Goal: Task Accomplishment & Management: Manage account settings

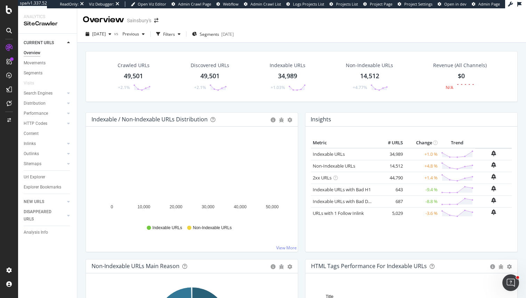
scroll to position [56, 0]
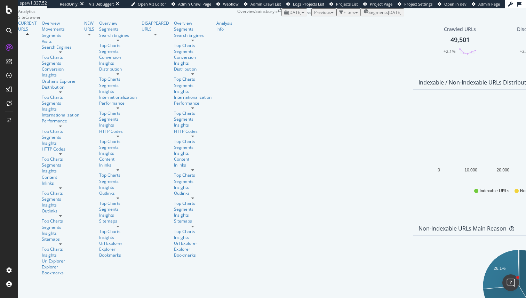
scroll to position [359, 0]
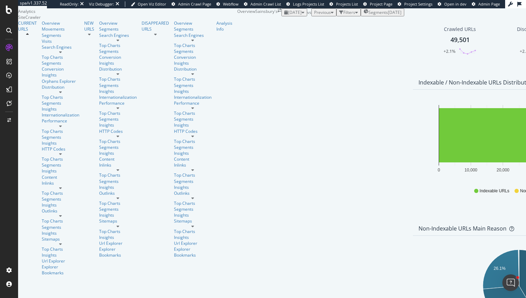
click at [413, 236] on div "Hold CMD (⌘) while clicking to filter the report. 41.5% 26.1% 32.1% Non-Indexab…" at bounding box center [519, 298] width 212 height 125
click at [42, 61] on div "LogAnalyzer" at bounding box center [30, 58] width 24 height 6
click at [45, 67] on div "RealKeywords" at bounding box center [31, 64] width 27 height 6
click at [364, 15] on div "Segments 2023-09-14" at bounding box center [383, 12] width 38 height 6
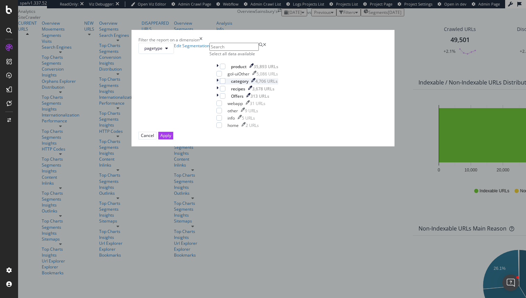
click at [216, 84] on icon "modal" at bounding box center [217, 81] width 2 height 6
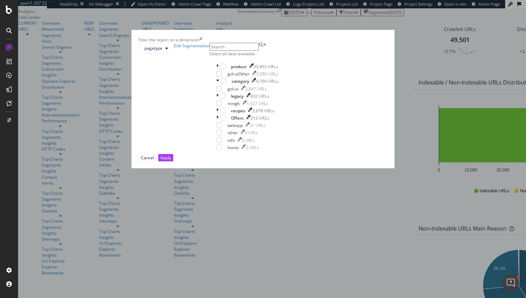
click at [144, 140] on div "Filter the report on a dimension pagetype Edit Segmentation Select all data ava…" at bounding box center [263, 149] width 526 height 298
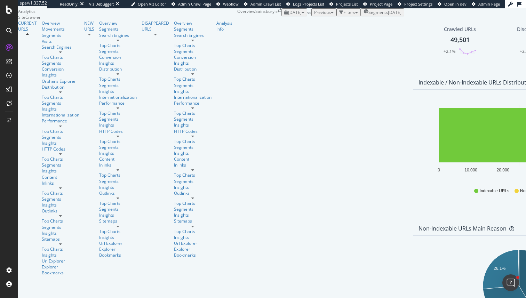
click at [343, 15] on div "Filters" at bounding box center [349, 12] width 12 height 6
click at [284, 23] on div "Add Filter" at bounding box center [295, 20] width 22 height 6
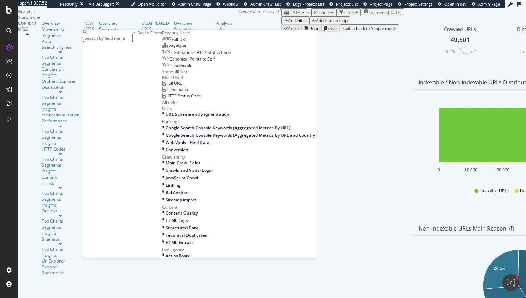
click at [162, 42] on div "Full URL" at bounding box center [174, 40] width 25 height 6
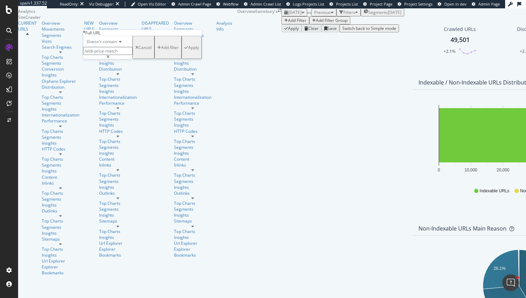
click at [117, 55] on input "/aldi-price-match" at bounding box center [107, 51] width 49 height 8
type input "christmas"
click at [116, 45] on span "Doesn't contain" at bounding box center [102, 42] width 30 height 6
click at [112, 98] on div "Contains" at bounding box center [108, 94] width 49 height 7
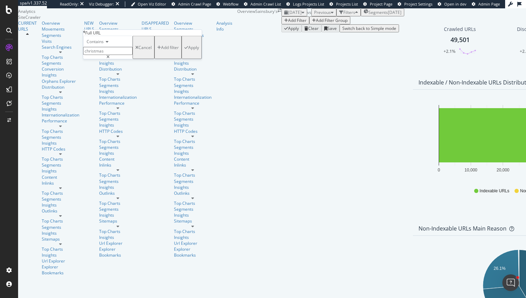
click at [188, 50] on div "Apply" at bounding box center [193, 48] width 11 height 6
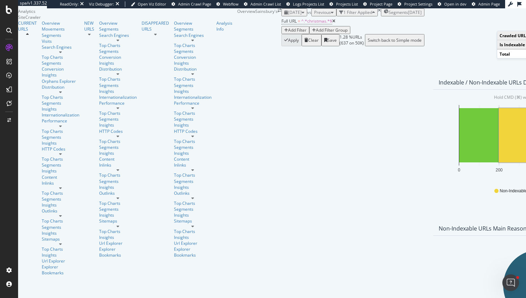
scroll to position [11, 0]
click at [43, 38] on link "Segments" at bounding box center [61, 35] width 38 height 6
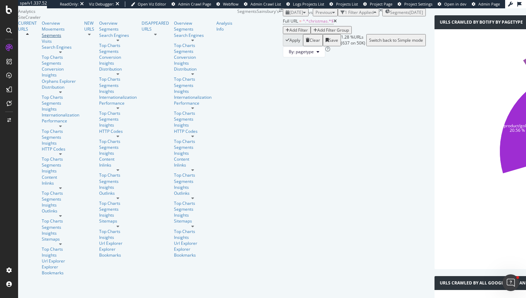
scroll to position [20, 0]
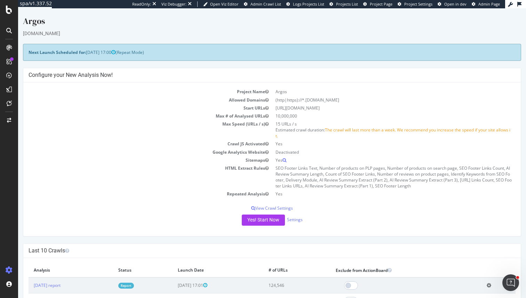
click at [177, 129] on td "Max Speed (URLs / s)" at bounding box center [151, 130] width 244 height 20
click at [134, 285] on link "Report" at bounding box center [126, 286] width 16 height 6
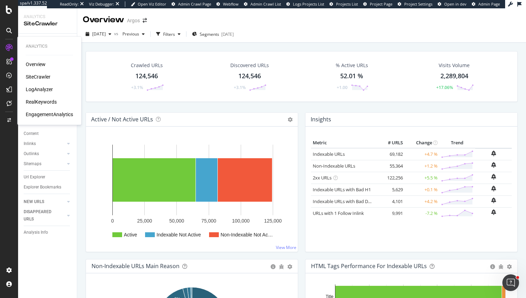
click at [37, 89] on div "LogAnalyzer" at bounding box center [39, 89] width 27 height 7
click at [48, 104] on div "RealKeywords" at bounding box center [41, 101] width 31 height 7
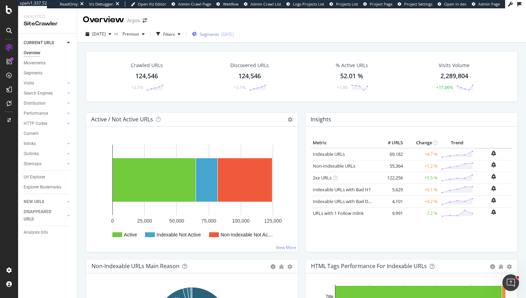
click at [219, 33] on span "Segments" at bounding box center [209, 34] width 19 height 6
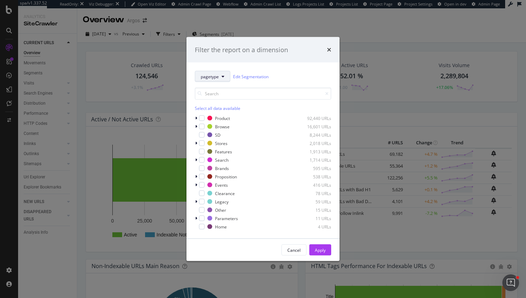
click at [213, 79] on button "pagetype" at bounding box center [212, 76] width 35 height 11
click at [281, 97] on input "modal" at bounding box center [263, 94] width 136 height 12
click at [197, 182] on div "modal" at bounding box center [197, 185] width 4 height 7
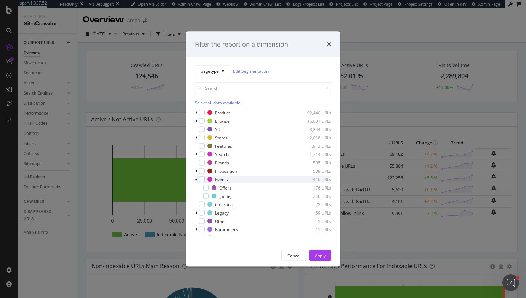
click at [197, 179] on icon "modal" at bounding box center [196, 179] width 3 height 4
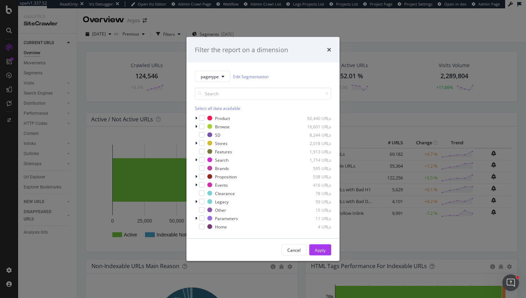
click at [150, 84] on div "Filter the report on a dimension pagetype Edit Segmentation Select all data ava…" at bounding box center [263, 149] width 526 height 298
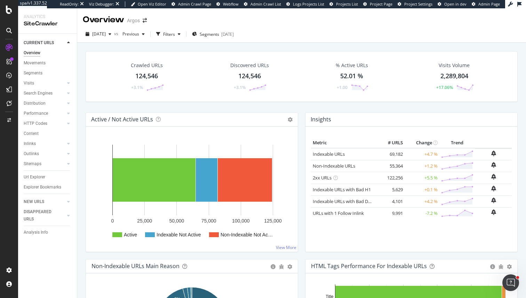
click at [181, 25] on div "Overview Argos" at bounding box center [301, 16] width 449 height 17
click at [181, 28] on div "2025 Oct. 1st vs Previous Filters Segments 2025-09-24" at bounding box center [301, 34] width 449 height 17
click at [175, 36] on div "Filters" at bounding box center [169, 34] width 12 height 6
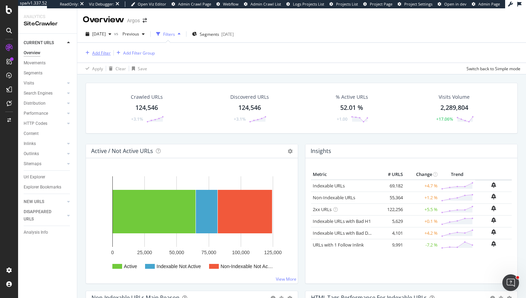
click at [92, 50] on div "Add Filter" at bounding box center [101, 53] width 18 height 6
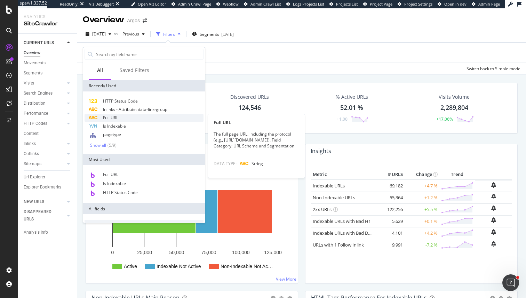
click at [122, 118] on div "Full URL" at bounding box center [144, 118] width 119 height 8
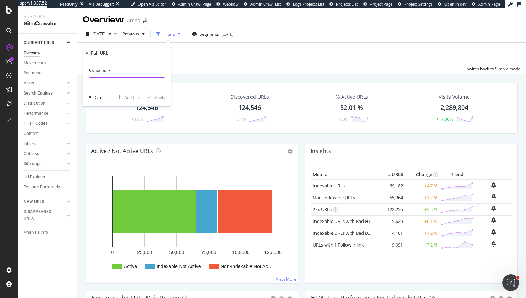
click at [108, 82] on input "text" at bounding box center [127, 82] width 76 height 11
type input "christmas"
click at [160, 100] on div "Apply" at bounding box center [160, 98] width 11 height 6
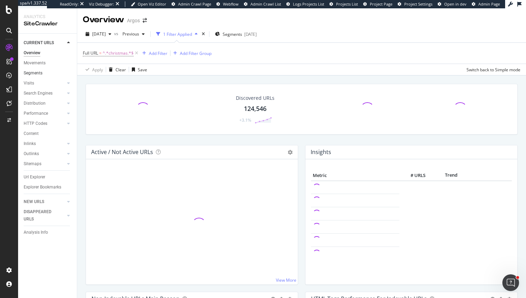
click at [47, 72] on link "Segments" at bounding box center [48, 73] width 48 height 7
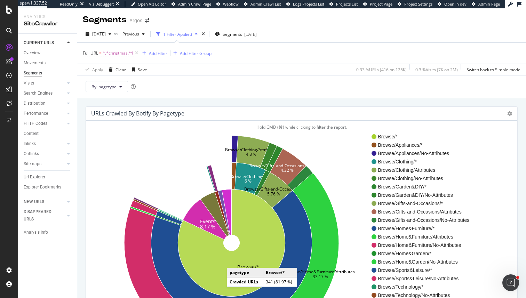
click at [234, 261] on icon at bounding box center [231, 243] width 107 height 108
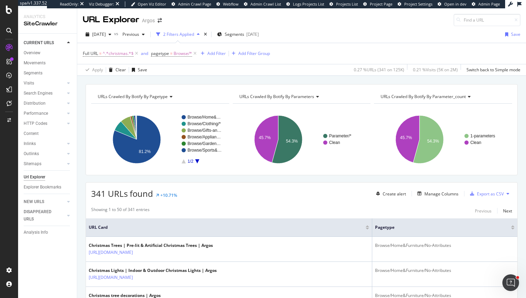
click at [468, 94] on div "URLs Crawled By Botify By parameter_count" at bounding box center [442, 96] width 127 height 11
click at [470, 98] on icon at bounding box center [468, 97] width 5 height 4
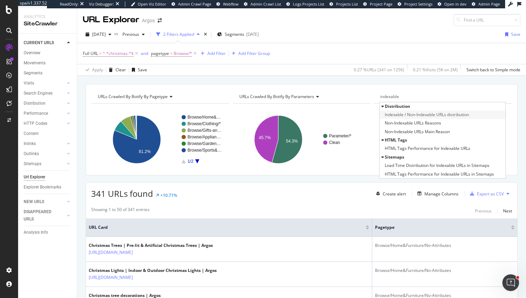
type input "indexable"
click at [466, 118] on span "Indexable / Non-Indexable URLs distribution" at bounding box center [427, 114] width 84 height 7
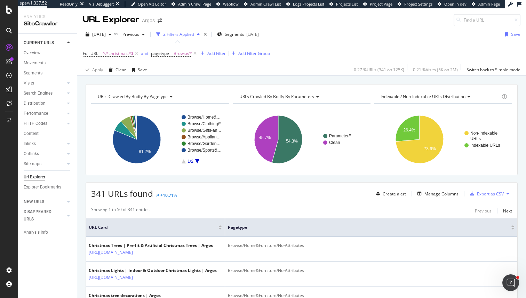
click at [460, 98] on span "Indexable / Non-Indexable URLs distribution" at bounding box center [423, 97] width 85 height 6
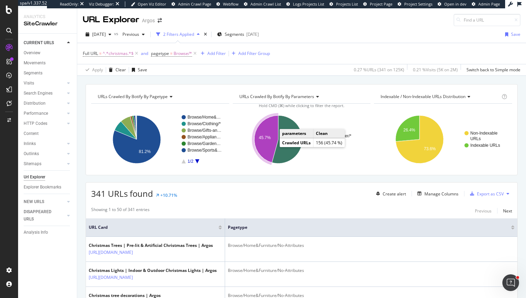
click at [271, 146] on icon "A chart." at bounding box center [266, 139] width 24 height 47
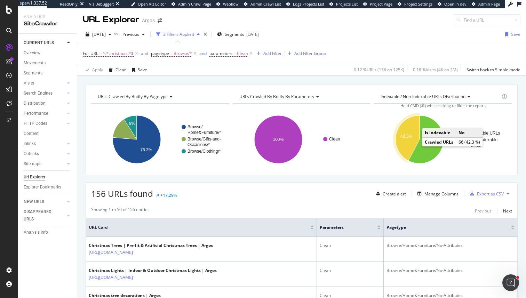
click at [409, 141] on icon "A chart." at bounding box center [408, 138] width 24 height 45
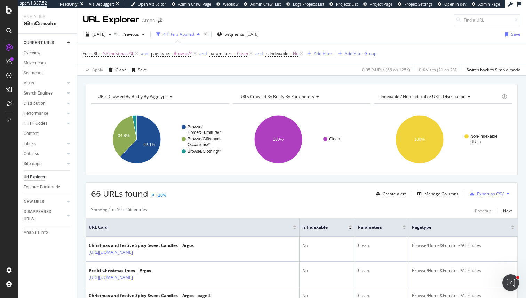
click at [465, 98] on span "Indexable / Non-Indexable URLs distribution" at bounding box center [423, 97] width 85 height 6
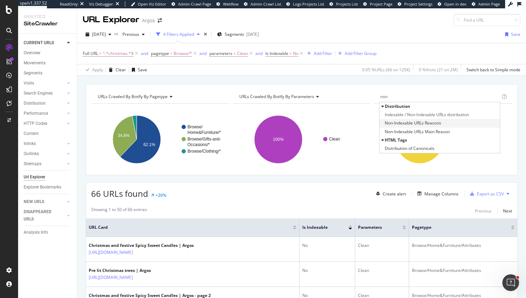
type input "non"
click at [439, 124] on span "Non-Indexable URLs Reasons" at bounding box center [413, 123] width 56 height 7
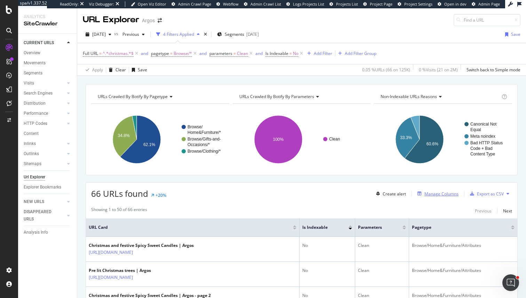
click at [450, 191] on div "Manage Columns" at bounding box center [442, 194] width 34 height 6
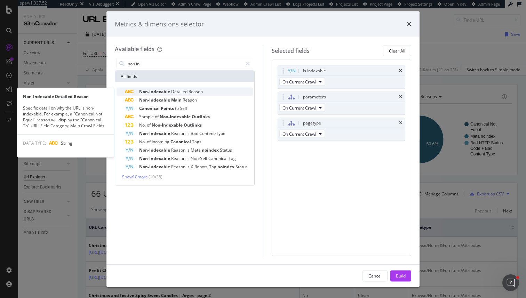
type input "non in"
click at [194, 88] on div "Non-Indexable Detailed Reason" at bounding box center [189, 92] width 128 height 8
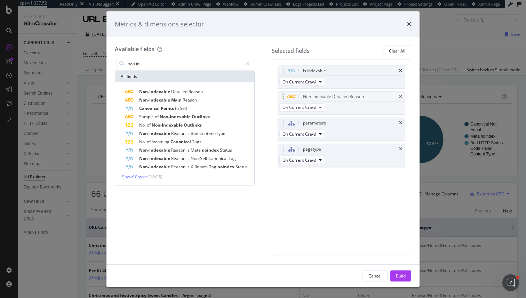
drag, startPoint x: 281, startPoint y: 150, endPoint x: 281, endPoint y: 97, distance: 53.2
click at [281, 97] on body "spa/v1.337.52 ReadOnly: Viz Debugger: Open Viz Editor Admin Crawl Page Webflow …" at bounding box center [263, 149] width 526 height 298
click at [400, 276] on div "Build" at bounding box center [401, 276] width 10 height 6
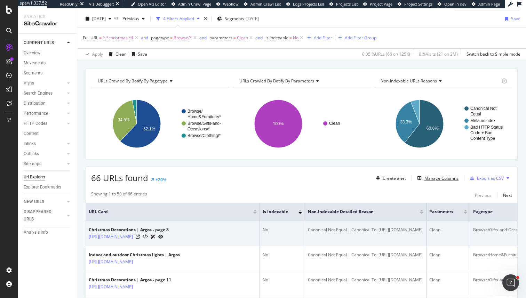
scroll to position [7, 0]
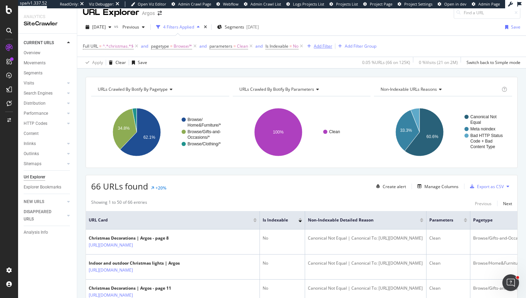
click at [325, 46] on div "Add Filter" at bounding box center [323, 46] width 18 height 6
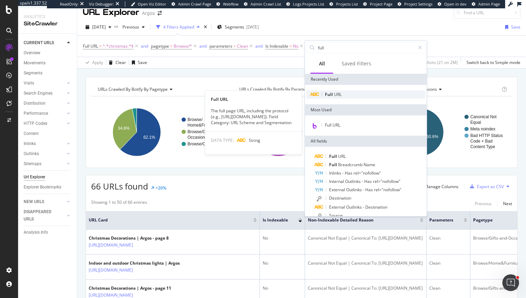
type input "full"
click at [338, 92] on span "URL" at bounding box center [338, 95] width 8 height 6
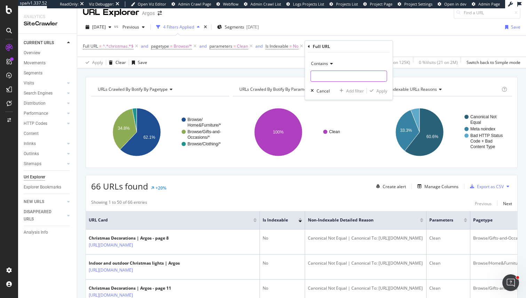
click at [345, 74] on input "text" at bounding box center [349, 76] width 76 height 11
type input "page:"
click at [317, 58] on div "Contains" at bounding box center [349, 63] width 77 height 11
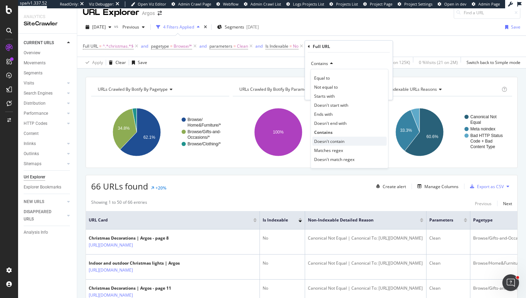
click at [345, 139] on div "Doesn't contain" at bounding box center [349, 141] width 74 height 9
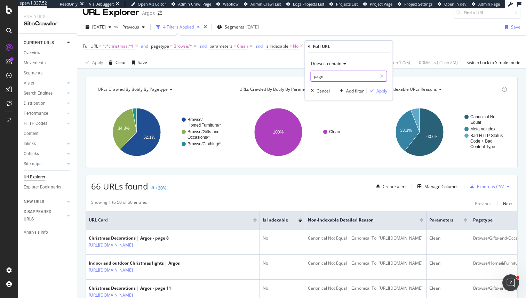
click at [315, 71] on input "page:" at bounding box center [344, 76] width 66 height 11
click at [315, 74] on input "page:" at bounding box center [344, 76] width 66 height 11
type input "/page:"
click at [389, 92] on div "Doesn't contain /page: Cancel Add filter Apply" at bounding box center [349, 76] width 88 height 47
click at [380, 92] on div "Apply" at bounding box center [382, 91] width 11 height 6
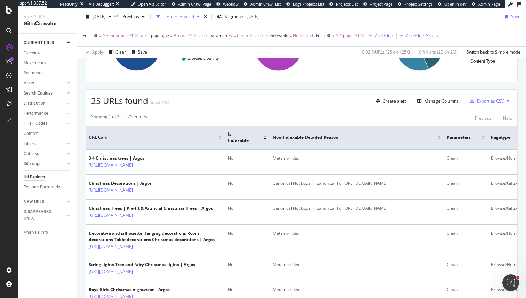
scroll to position [92, 0]
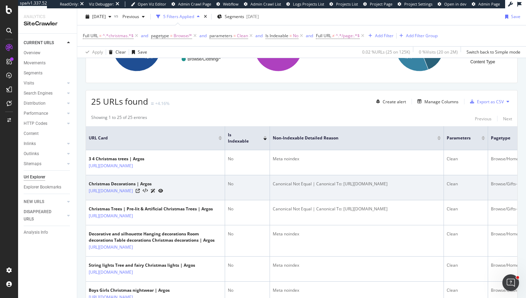
click at [366, 187] on div "Canonical Not Equal | Canonical To: https://www.argos.co.uk/browse/home-and-fur…" at bounding box center [357, 184] width 168 height 6
drag, startPoint x: 366, startPoint y: 198, endPoint x: 382, endPoint y: 206, distance: 17.9
click at [382, 187] on div "Canonical Not Equal | Canonical To: https://www.argos.co.uk/browse/home-and-fur…" at bounding box center [357, 184] width 168 height 6
drag, startPoint x: 382, startPoint y: 206, endPoint x: 365, endPoint y: 197, distance: 19.5
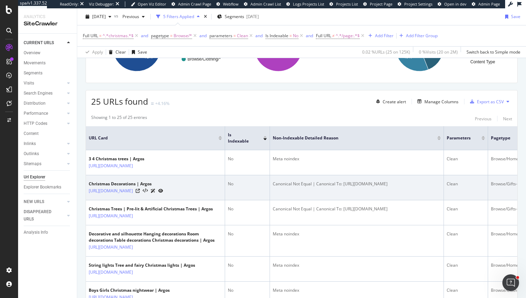
click at [365, 187] on div "Canonical Not Equal | Canonical To: https://www.argos.co.uk/browse/home-and-fur…" at bounding box center [357, 184] width 168 height 6
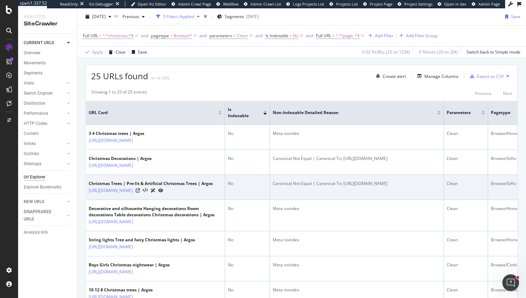
scroll to position [120, 0]
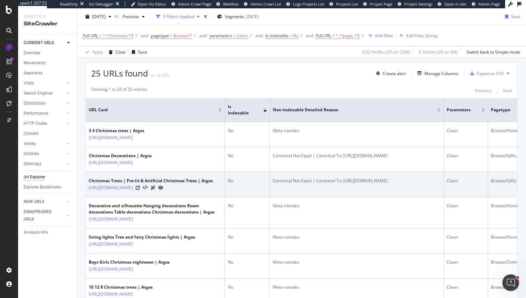
click at [347, 184] on div "Canonical Not Equal | Canonical To: https://www.argos.co.uk/browse/home-and-fur…" at bounding box center [357, 181] width 168 height 6
drag, startPoint x: 347, startPoint y: 200, endPoint x: 408, endPoint y: 221, distance: 63.9
click at [408, 197] on td "Canonical Not Equal | Canonical To: https://www.argos.co.uk/browse/home-and-fur…" at bounding box center [357, 184] width 174 height 25
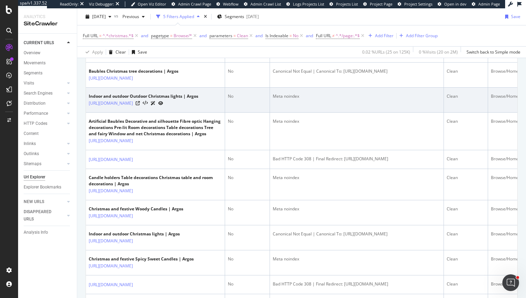
scroll to position [396, 0]
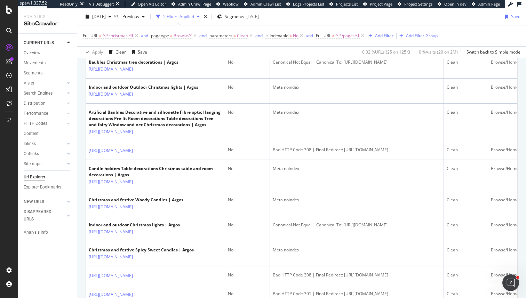
click at [333, 40] on div "Canonical Not Equal | Canonical To: https://www.argos.co.uk/browse/home-and-fur…" at bounding box center [357, 37] width 168 height 6
click at [347, 40] on div "Canonical Not Equal | Canonical To: https://www.argos.co.uk/browse/home-and-fur…" at bounding box center [357, 37] width 168 height 6
drag, startPoint x: 347, startPoint y: 117, endPoint x: 347, endPoint y: 134, distance: 16.7
click at [347, 40] on div "Canonical Not Equal | Canonical To: https://www.argos.co.uk/browse/home-and-fur…" at bounding box center [357, 37] width 168 height 6
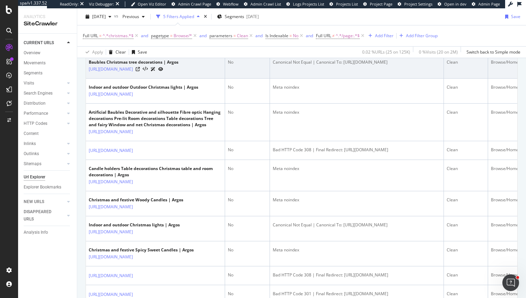
click at [322, 79] on td "Canonical Not Equal | Canonical To: https://www.argos.co.uk/browse/home-and-fur…" at bounding box center [357, 66] width 174 height 25
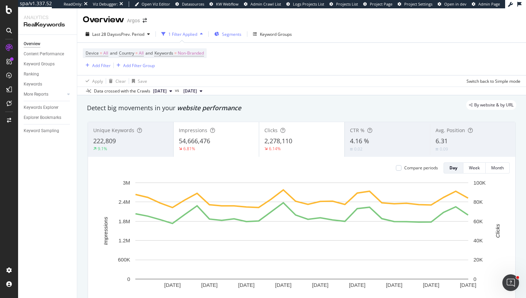
click at [238, 35] on span "Segments" at bounding box center [231, 34] width 19 height 6
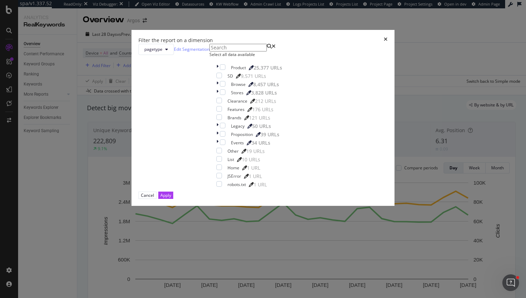
click at [287, 23] on div "Filter the report on a dimension pagetype Edit Segmentation Select all data ava…" at bounding box center [263, 149] width 526 height 298
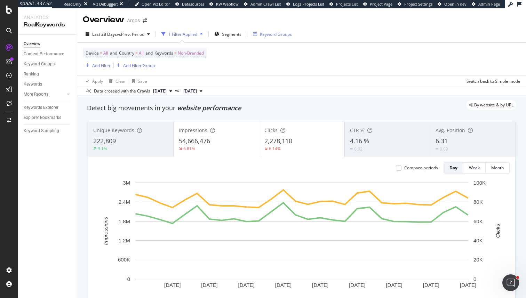
click at [279, 37] on div "Keyword Groups" at bounding box center [276, 34] width 32 height 6
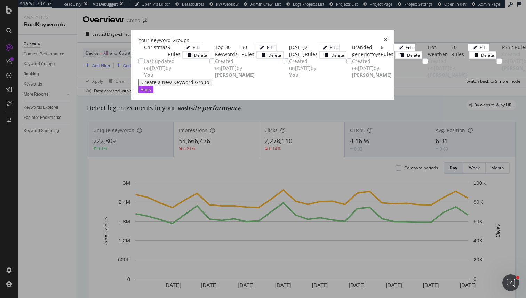
click at [183, 59] on div "Christmas 9 Rules Last updated on [DATE] by You Edit Delete" at bounding box center [176, 61] width 65 height 35
click at [180, 57] on div "Christmas 9 Rules Last updated on [DATE] by You Edit Delete" at bounding box center [176, 61] width 65 height 35
click at [200, 50] on div "Edit" at bounding box center [191, 48] width 17 height 6
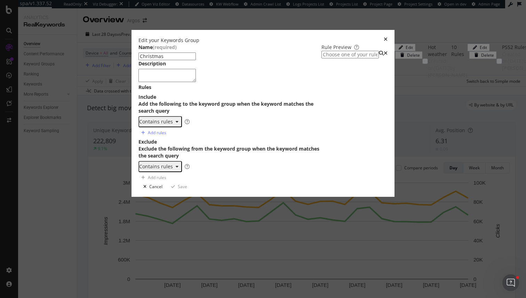
scroll to position [13, 0]
click at [495, 127] on div "Edit your Keywords Group Name (required) Christmas Description Rules Include Ad…" at bounding box center [263, 149] width 526 height 298
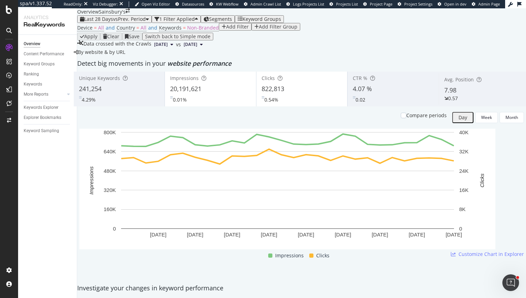
scroll to position [268, 0]
click at [484, 139] on span "Clicks" at bounding box center [482, 137] width 33 height 6
click at [466, 114] on span "Impressions" at bounding box center [459, 117] width 33 height 6
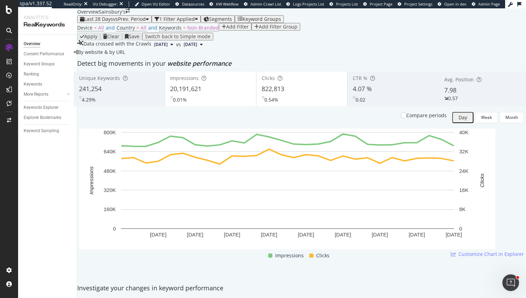
scroll to position [664, 0]
click at [232, 20] on div "Segments" at bounding box center [218, 19] width 29 height 6
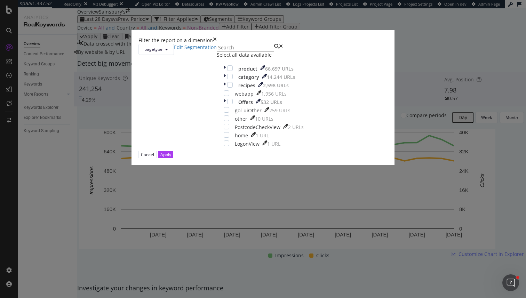
click at [245, 35] on div "Filter the report on a dimension pagetype Edit Segmentation Select all data ava…" at bounding box center [263, 149] width 526 height 298
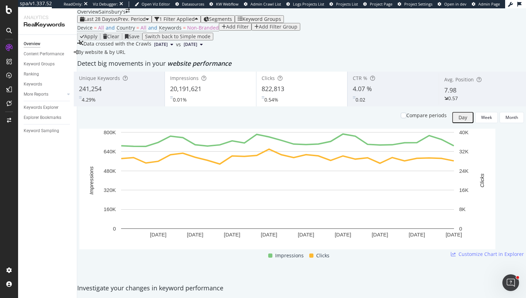
click at [241, 22] on div "Last 28 Days vs Prev. Period 1 Filter Applied Segments Keyword Groups" at bounding box center [301, 19] width 449 height 8
click at [232, 20] on div "Segments" at bounding box center [218, 19] width 29 height 6
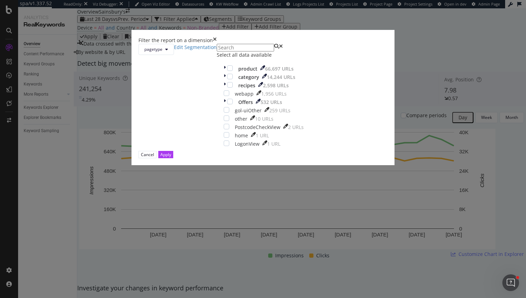
click at [245, 37] on div "Filter the report on a dimension pagetype Edit Segmentation Select all data ava…" at bounding box center [263, 149] width 526 height 298
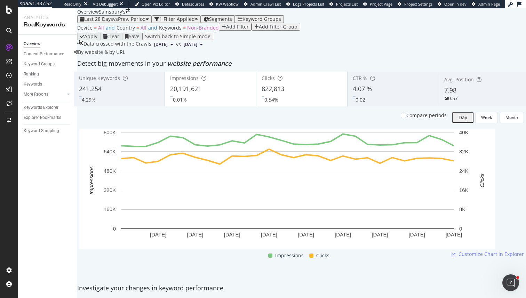
click at [257, 20] on div "Keyword Groups" at bounding box center [259, 19] width 43 height 6
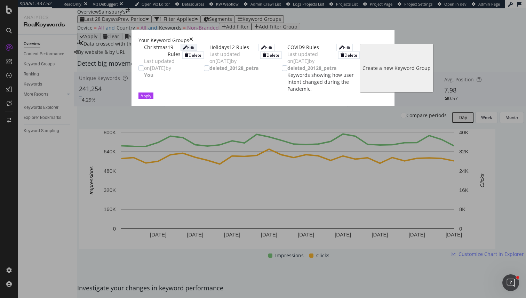
click at [187, 50] on icon "modal" at bounding box center [185, 48] width 4 height 4
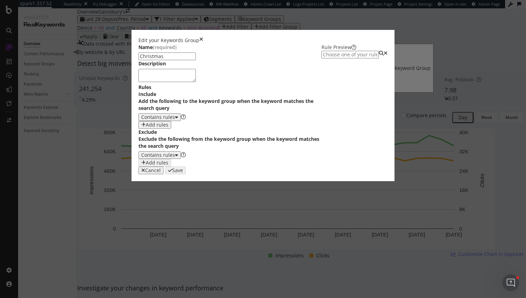
scroll to position [0, 0]
click at [388, 167] on div "Name (required) Christmas Description Rules Include Add the following to the ke…" at bounding box center [263, 105] width 249 height 123
click at [470, 170] on div "Edit your Keywords Group Name (required) Christmas Description Rules Include Ad…" at bounding box center [263, 149] width 526 height 298
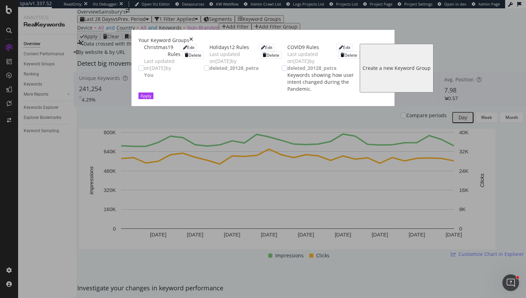
click at [388, 37] on div "Your Keyword Groups" at bounding box center [263, 40] width 249 height 7
click at [193, 37] on icon "times" at bounding box center [191, 40] width 4 height 7
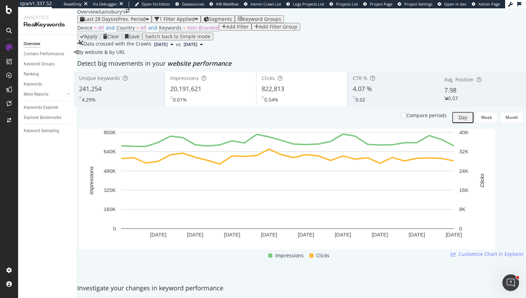
click at [232, 19] on span "Segments" at bounding box center [220, 19] width 23 height 7
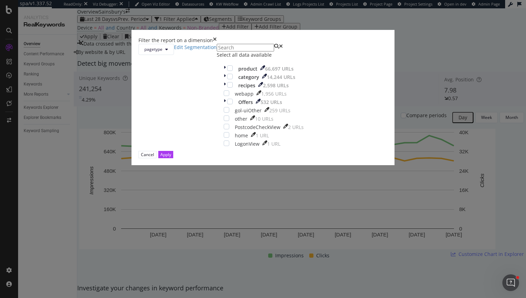
click at [292, 22] on div "Filter the report on a dimension pagetype Edit Segmentation Select all data ava…" at bounding box center [263, 149] width 526 height 298
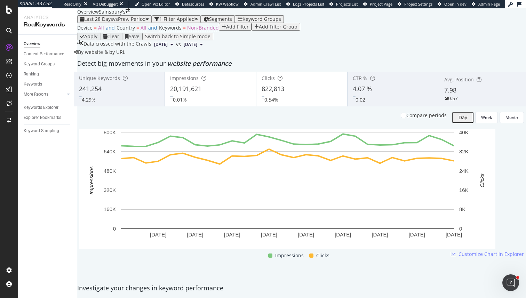
click at [281, 21] on div "Keyword Groups" at bounding box center [259, 19] width 43 height 6
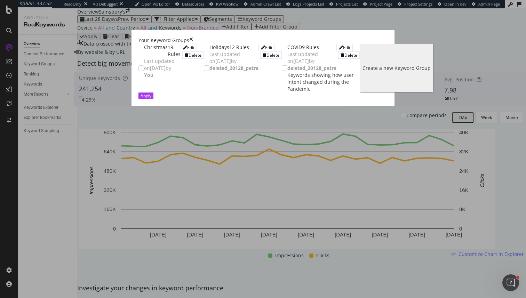
click at [153, 54] on div "Christmas 19 Rules Last updated on 2023 Jan 11th by You Edit Delete" at bounding box center [174, 61] width 60 height 35
click at [151, 99] on div "Apply" at bounding box center [146, 96] width 11 height 6
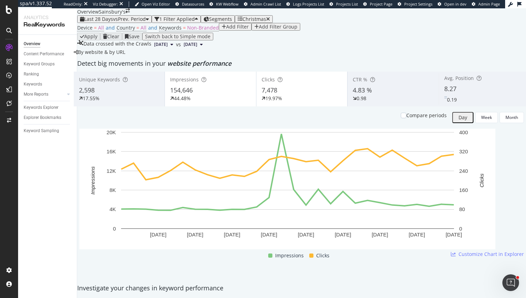
scroll to position [864, 0]
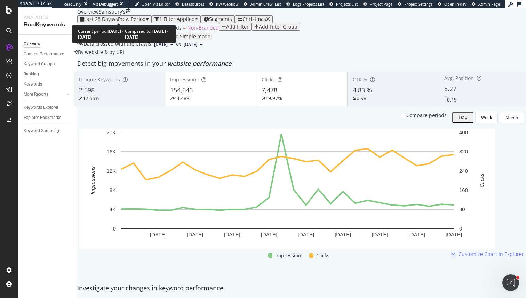
click at [140, 17] on span "vs Prev. Period" at bounding box center [129, 19] width 33 height 7
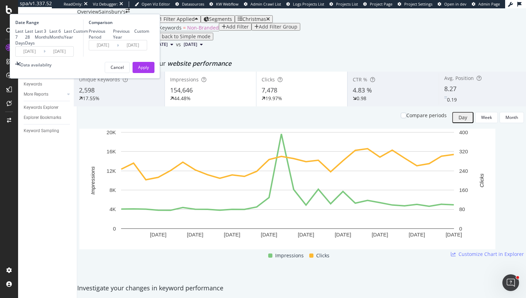
click at [149, 40] on div "Previous Period Previous Year Custom" at bounding box center [119, 34] width 61 height 12
click at [135, 40] on div "Previous Year" at bounding box center [124, 34] width 22 height 12
type input "2024/09/03"
type input "2024/09/30"
click at [160, 79] on div "Date Range Last 7 Days Last 28 Days Last 3 Months Last 6 Months Last Year Custo…" at bounding box center [85, 46] width 150 height 65
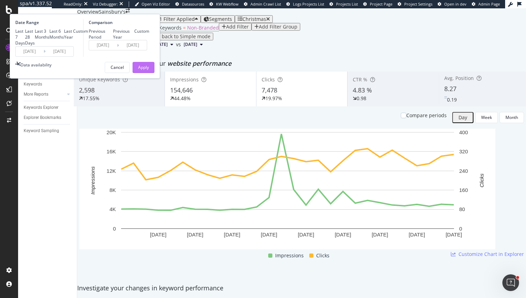
click at [149, 73] on div "Apply" at bounding box center [143, 67] width 11 height 10
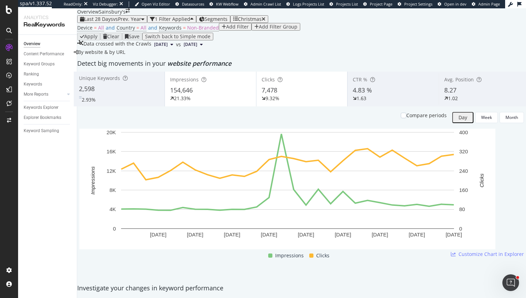
click at [259, 22] on div "Christmas" at bounding box center [250, 19] width 24 height 6
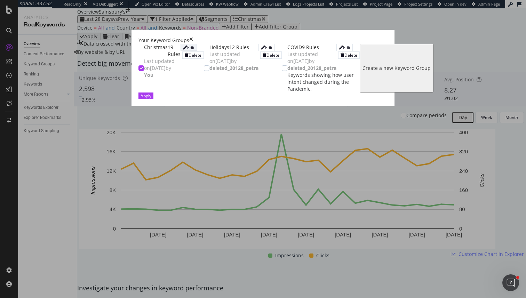
click at [187, 50] on icon "modal" at bounding box center [185, 48] width 4 height 4
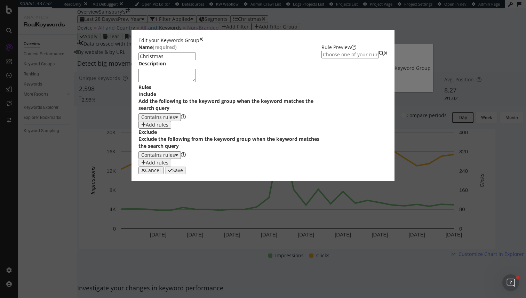
click at [203, 37] on icon "times" at bounding box center [201, 40] width 4 height 7
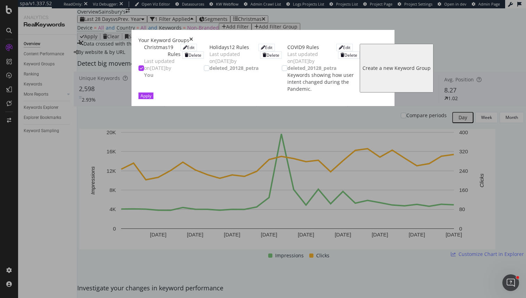
click at [193, 37] on icon "times" at bounding box center [191, 40] width 4 height 7
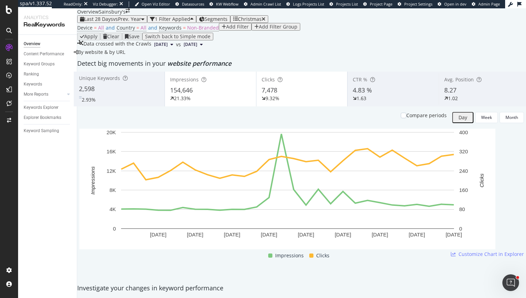
scroll to position [275, 0]
click at [480, 131] on span "Clicks" at bounding box center [491, 130] width 33 height 6
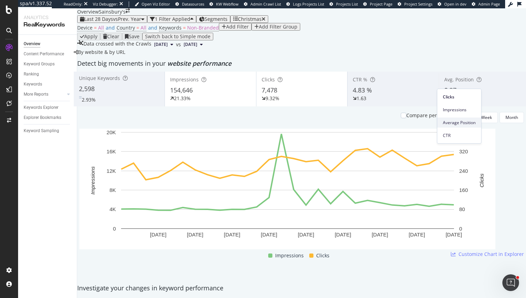
click at [465, 121] on span "Average Position" at bounding box center [459, 123] width 33 height 6
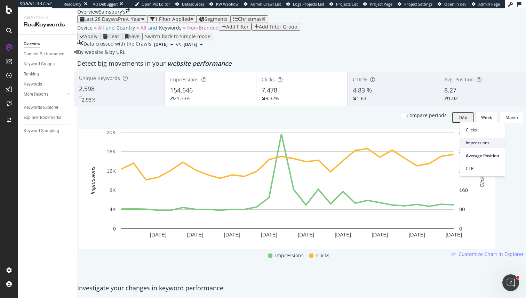
click at [475, 143] on span "Impressions" at bounding box center [482, 143] width 33 height 6
click at [486, 132] on span "Clicks" at bounding box center [491, 130] width 33 height 6
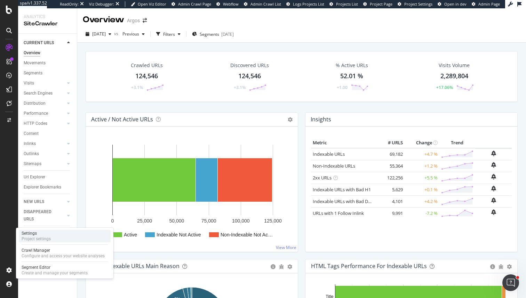
click at [58, 239] on div "Settings Project settings" at bounding box center [65, 236] width 92 height 13
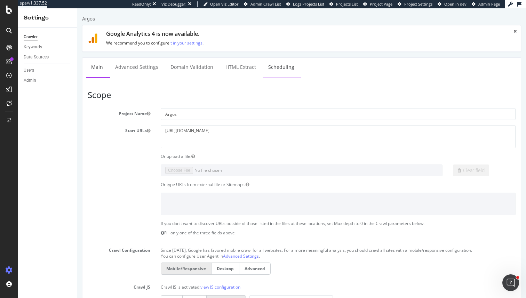
click at [285, 72] on link "Scheduling" at bounding box center [281, 67] width 37 height 19
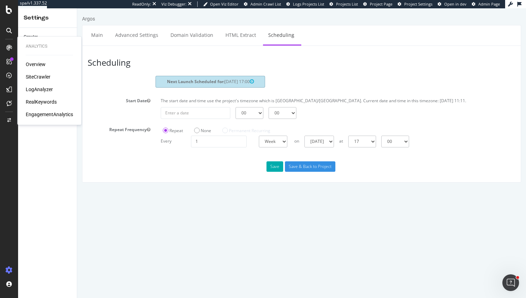
click at [38, 80] on div "SiteCrawler" at bounding box center [38, 76] width 25 height 7
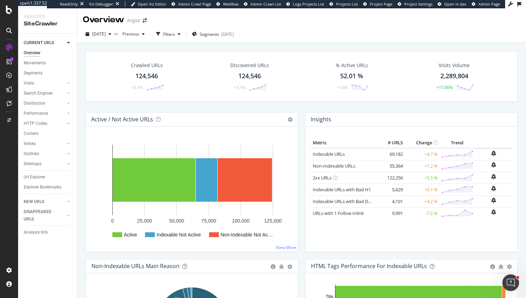
click at [44, 236] on div "Analysis Info" at bounding box center [50, 233] width 53 height 10
click at [43, 234] on div "Analysis Info" at bounding box center [36, 232] width 24 height 7
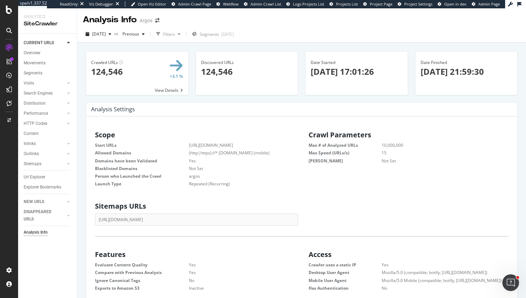
scroll to position [111, 203]
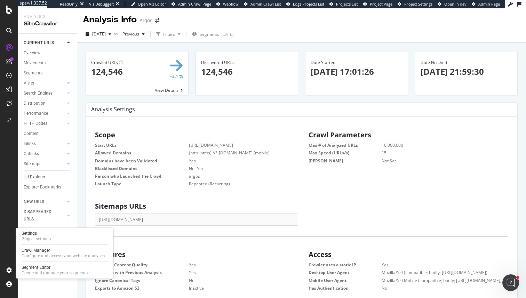
click at [42, 263] on div "Settings Project settings Crawl Manager Configure and access your website analy…" at bounding box center [64, 253] width 97 height 51
click at [54, 272] on div "Create and manage your segments" at bounding box center [55, 273] width 66 height 6
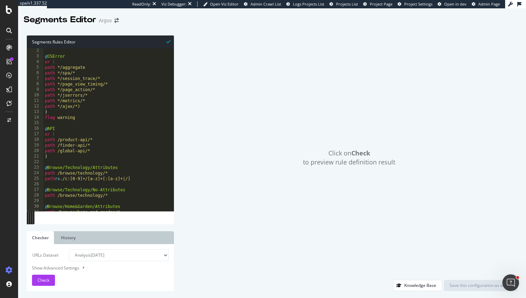
scroll to position [5, 0]
type textarea "or ("
click at [78, 137] on div "[ segment : pagetype ] @ JSError or ( path */aggregate path */spa/* path */sess…" at bounding box center [214, 130] width 343 height 174
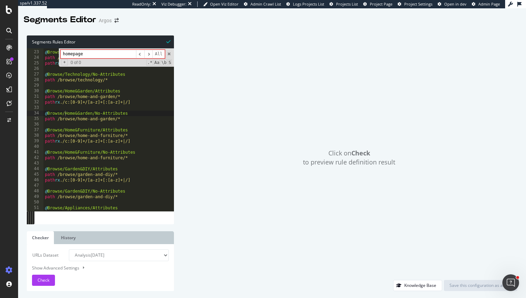
scroll to position [171, 0]
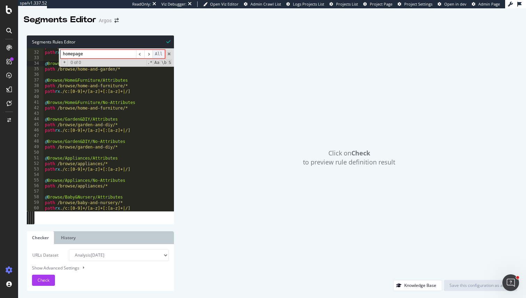
drag, startPoint x: 74, startPoint y: 55, endPoint x: 160, endPoint y: 55, distance: 85.6
click at [160, 55] on div "homepage ​ ​ All" at bounding box center [113, 54] width 104 height 9
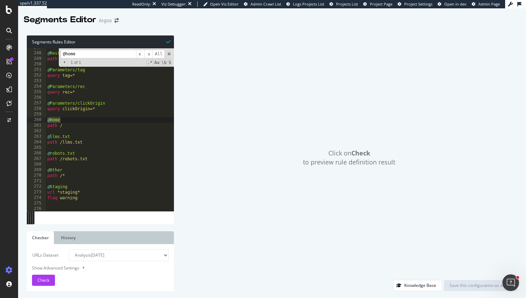
scroll to position [1373, 0]
type input "@home"
drag, startPoint x: 69, startPoint y: 174, endPoint x: 44, endPoint y: 169, distance: 24.9
click at [44, 169] on div "path /* 247 248 249 250 251 252 253 254 255 256 257 258 259 260 261 262 263 264…" at bounding box center [100, 129] width 147 height 163
type textarea "@Other path /*"
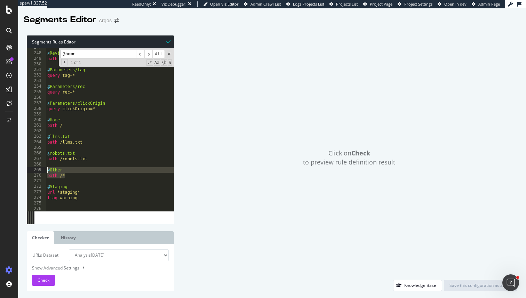
click at [83, 180] on div "@ Reviews path /reviews/* @ Parameters/tag query tag=* @ Parameters/rec query r…" at bounding box center [217, 132] width 343 height 174
click at [48, 121] on div "@ Reviews path /reviews/* @ Parameters/tag query tag=* @ Parameters/rec query r…" at bounding box center [217, 132] width 343 height 174
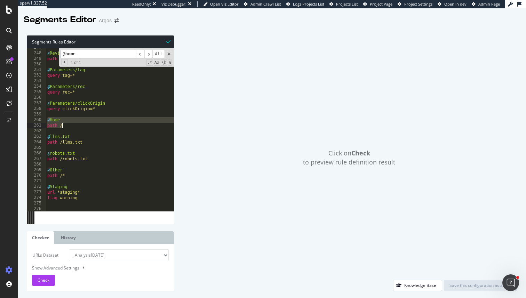
drag, startPoint x: 48, startPoint y: 121, endPoint x: 77, endPoint y: 125, distance: 28.4
click at [77, 125] on div "@ Reviews path /reviews/* @ Parameters/tag query tag=* @ Parameters/rec query r…" at bounding box center [217, 132] width 343 height 174
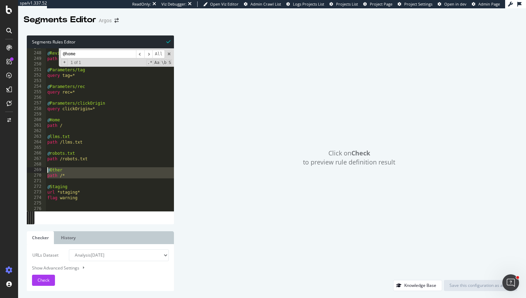
drag, startPoint x: 60, startPoint y: 183, endPoint x: 45, endPoint y: 169, distance: 20.9
click at [45, 169] on div "@Home path / 247 248 249 250 251 252 253 254 255 256 257 258 259 260 261 262 26…" at bounding box center [100, 129] width 147 height 163
click at [55, 170] on div "@ Reviews path /reviews/* @ Parameters/tag query tag=* @ Parameters/rec query r…" at bounding box center [217, 132] width 343 height 174
drag, startPoint x: 55, startPoint y: 170, endPoint x: 71, endPoint y: 178, distance: 17.9
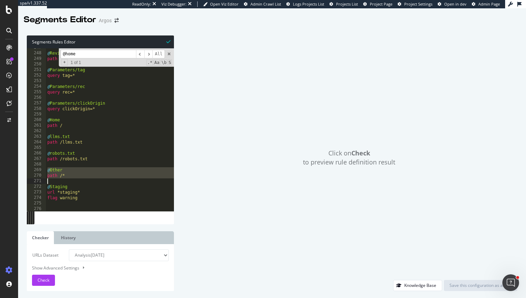
click at [71, 178] on div "@ Reviews path /reviews/* @ Parameters/tag query tag=* @ Parameters/rec query r…" at bounding box center [217, 132] width 343 height 174
type textarea "path /*"
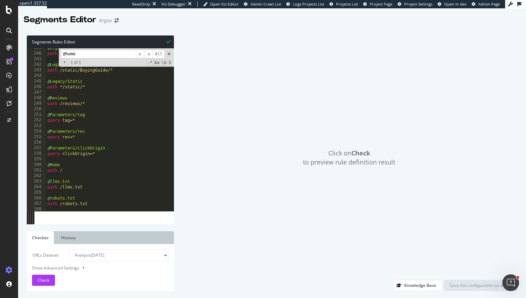
scroll to position [1307, 0]
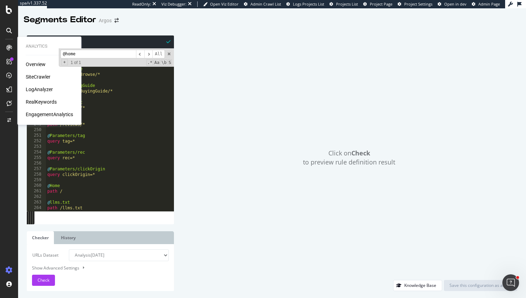
click at [35, 75] on div "SiteCrawler" at bounding box center [38, 76] width 25 height 7
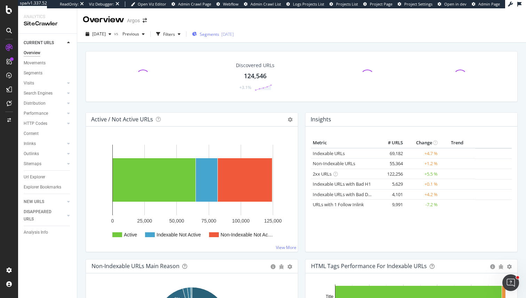
click at [215, 39] on button "Segments 2025-09-24" at bounding box center [212, 34] width 47 height 11
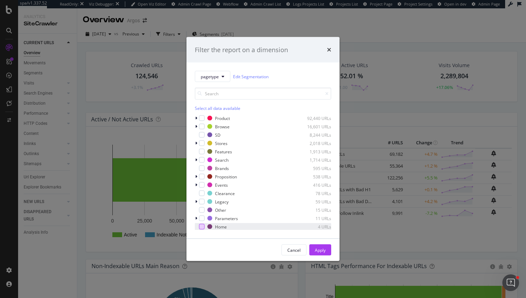
click at [200, 227] on div "modal" at bounding box center [202, 227] width 6 height 6
click at [322, 248] on div "Apply" at bounding box center [320, 250] width 11 height 6
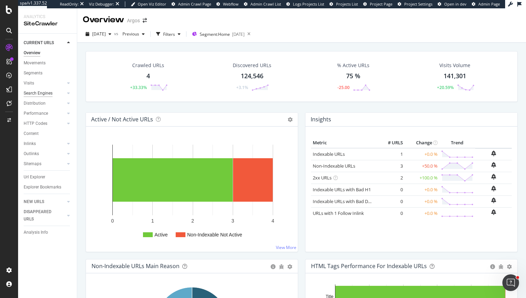
click at [31, 94] on div "Search Engines" at bounding box center [38, 93] width 29 height 7
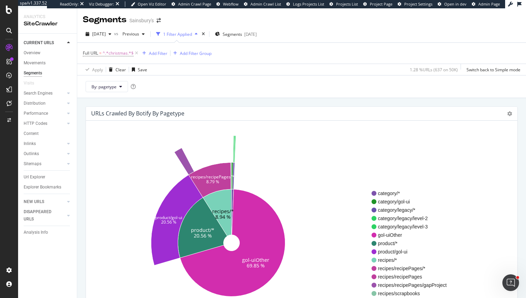
scroll to position [24, 0]
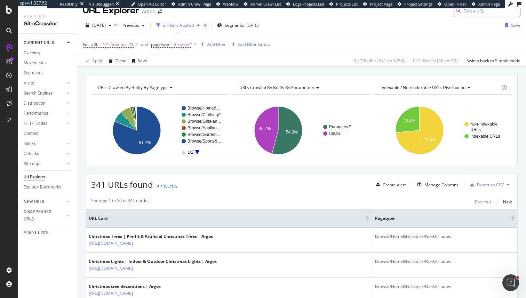
scroll to position [10, 0]
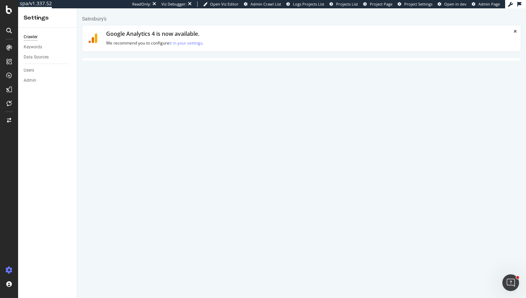
click at [263, 76] on link "Scheduling" at bounding box center [281, 67] width 37 height 19
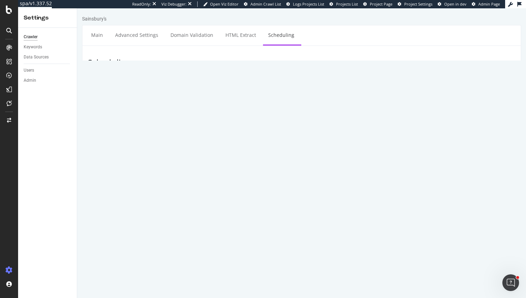
click at [225, 141] on input "1" at bounding box center [219, 142] width 56 height 12
click at [287, 142] on select "Day Week Month" at bounding box center [273, 142] width 29 height 12
click at [188, 114] on input "[DATE]" at bounding box center [196, 113] width 70 height 12
click at [184, 160] on td "6" at bounding box center [186, 160] width 17 height 10
type input "[DATE]"
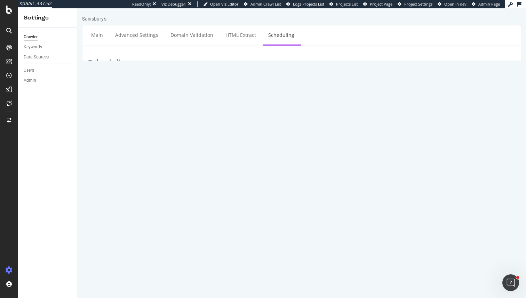
click at [250, 115] on select "00 01 02 03 04 05 06 07 08 09 10 11 12 13 14 15 16 17 18 19 20 21 22 23" at bounding box center [250, 113] width 28 height 12
select select "8"
click at [236, 107] on select "00 01 02 03 04 05 06 07 08 09 10 11 12 13 14 15 16 17 18 19 20 21 22 23" at bounding box center [250, 113] width 28 height 12
click at [275, 164] on button "Save" at bounding box center [275, 166] width 17 height 10
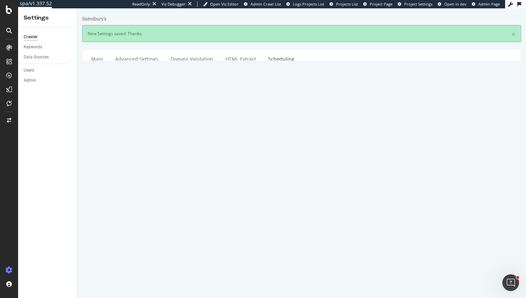
type input "[DATE]"
click at [219, 140] on input "2025-10-02" at bounding box center [196, 137] width 70 height 12
click at [282, 152] on th "Start Date and Time (GMT)" at bounding box center [245, 153] width 169 height 13
click at [253, 205] on div "Every 1 Day Week Month at 00 01 02 03 04 05 06 07 08 09 10 11 12 13 14 15 16 17…" at bounding box center [338, 207] width 362 height 12
click at [268, 207] on select "Day Week Month" at bounding box center [273, 207] width 29 height 12
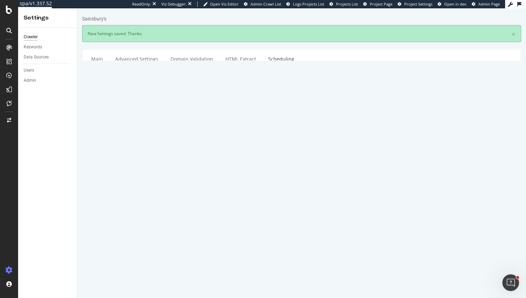
click at [456, 171] on link "Delete" at bounding box center [450, 169] width 20 height 10
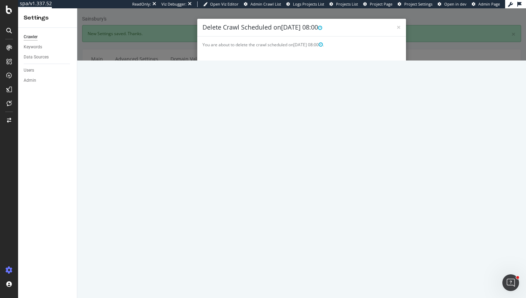
click at [331, 73] on link "Yes, Delete Scheduled Crawl" at bounding box center [347, 73] width 62 height 10
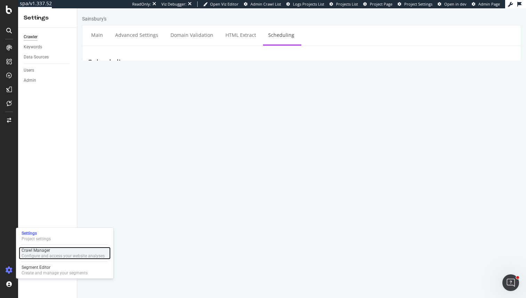
click at [43, 254] on div "Configure and access your website analyses" at bounding box center [63, 256] width 83 height 6
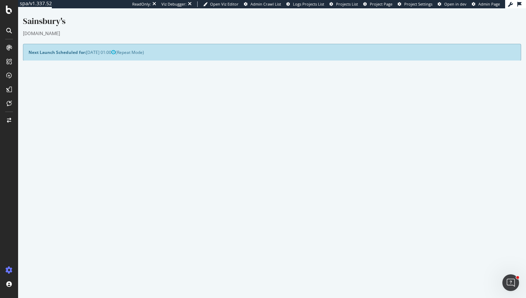
click at [60, 279] on link "2025 Sep. 29th report" at bounding box center [47, 280] width 27 height 6
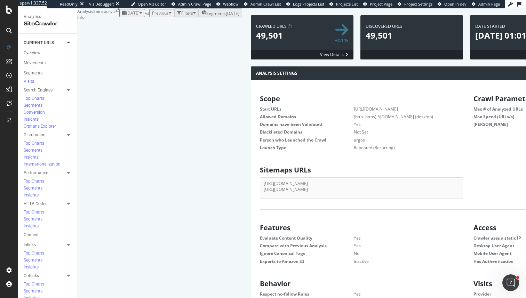
scroll to position [111, 203]
click at [7, 8] on icon at bounding box center [9, 10] width 6 height 8
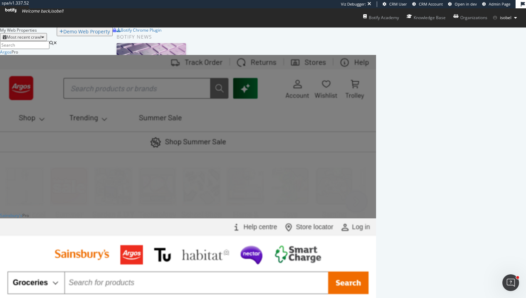
scroll to position [92, 0]
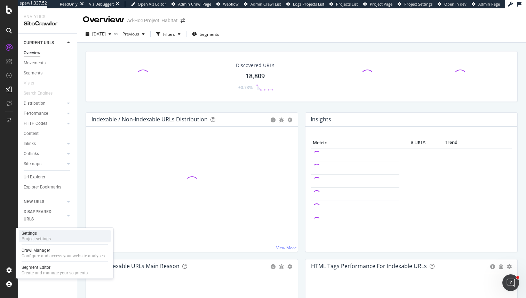
click at [63, 234] on div "Settings Project settings" at bounding box center [65, 236] width 92 height 13
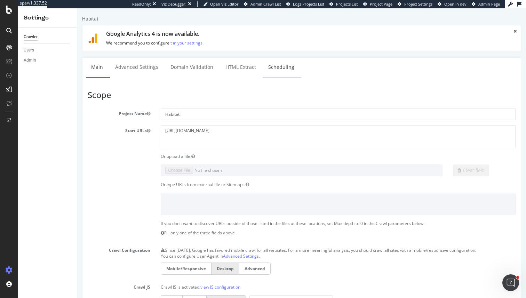
click at [285, 72] on link "Scheduling" at bounding box center [281, 67] width 37 height 19
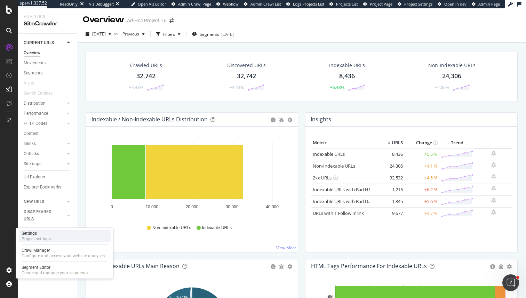
click at [87, 237] on div "Settings Project settings" at bounding box center [65, 236] width 92 height 13
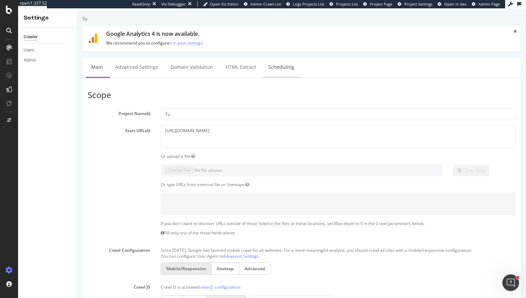
click at [290, 64] on link "Scheduling" at bounding box center [281, 67] width 37 height 19
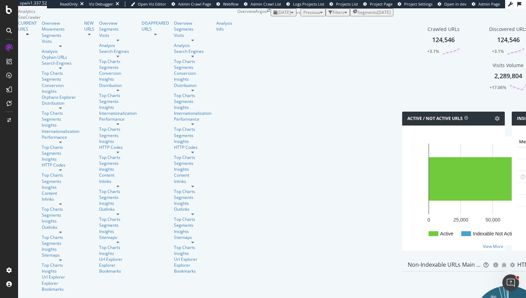
click at [353, 15] on div "Segments 2025-09-24" at bounding box center [372, 12] width 38 height 6
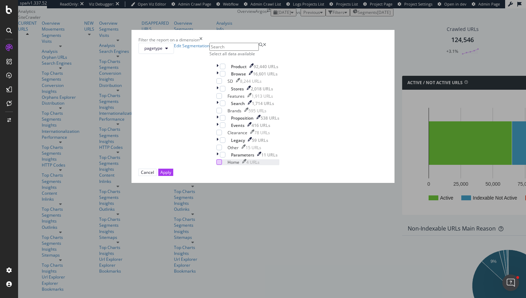
click at [216, 165] on div "modal" at bounding box center [219, 162] width 6 height 6
click at [171, 176] on div "Apply" at bounding box center [165, 172] width 11 height 7
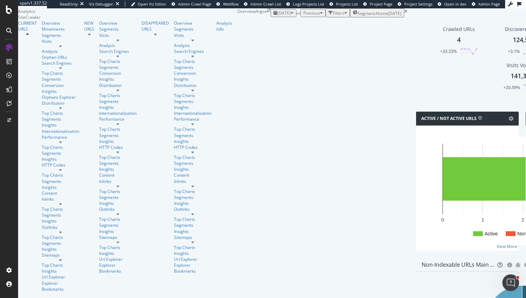
click at [42, 280] on div "Explorer Bookmarks" at bounding box center [63, 286] width 42 height 12
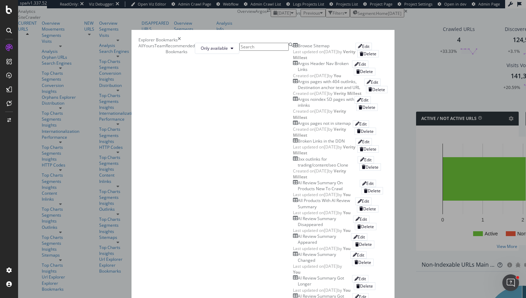
click at [181, 37] on icon "times" at bounding box center [179, 40] width 3 height 6
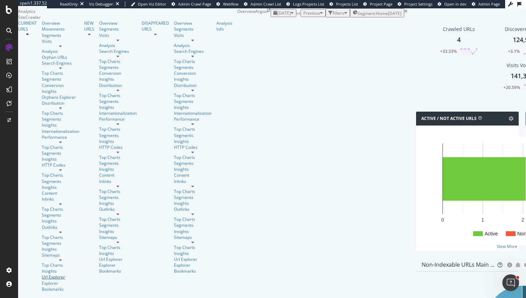
click at [44, 274] on div "Url Explorer" at bounding box center [61, 277] width 38 height 6
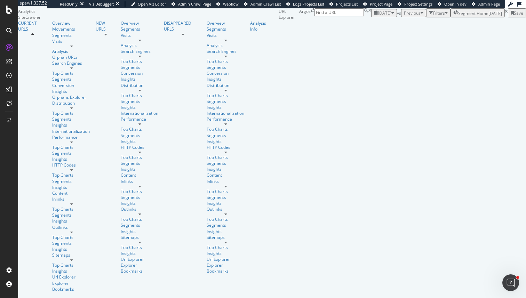
scroll to position [40, 0]
click at [42, 61] on div "LogAnalyzer" at bounding box center [30, 58] width 24 height 6
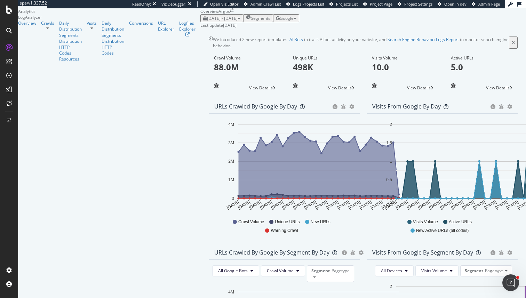
click at [251, 21] on span "Segments" at bounding box center [260, 18] width 19 height 6
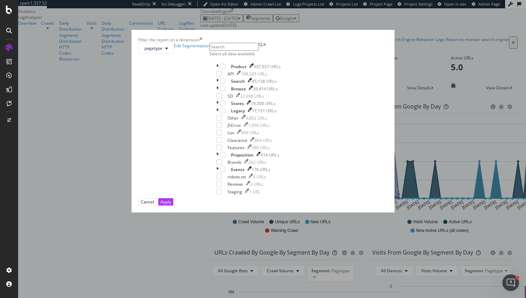
scroll to position [22, 0]
click at [66, 201] on div "Filter the report on a dimension pagetype Edit Segmentation Select all data ava…" at bounding box center [263, 149] width 526 height 298
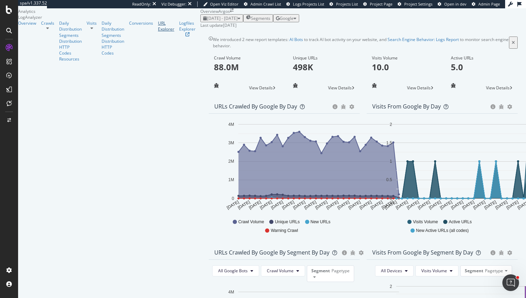
click at [158, 32] on div "URL Explorer" at bounding box center [166, 26] width 16 height 12
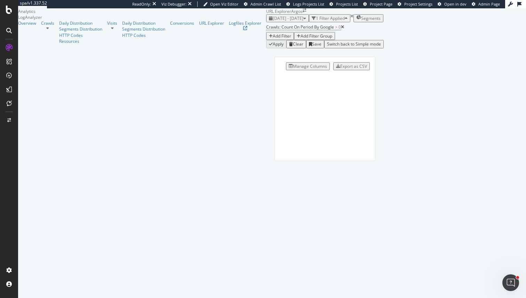
click at [316, 21] on div "1 Filter Applied" at bounding box center [330, 18] width 29 height 6
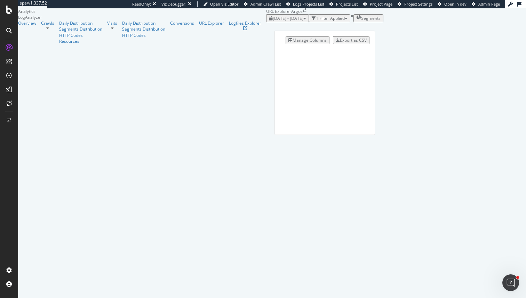
click at [312, 21] on div "1 Filter Applied" at bounding box center [330, 18] width 36 height 6
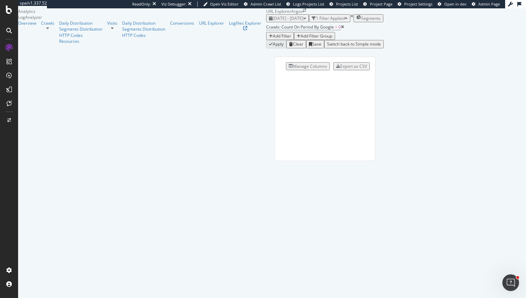
click at [273, 39] on div "Add Filter" at bounding box center [282, 36] width 18 height 6
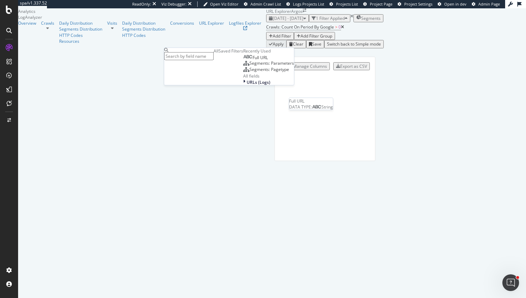
click at [243, 61] on div "Full URL" at bounding box center [255, 58] width 25 height 6
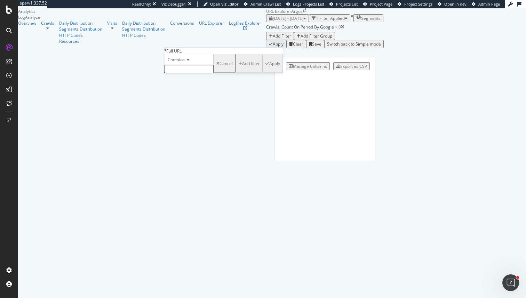
click at [166, 52] on div "Full URL Contains Cancel Add filter Apply" at bounding box center [223, 60] width 119 height 25
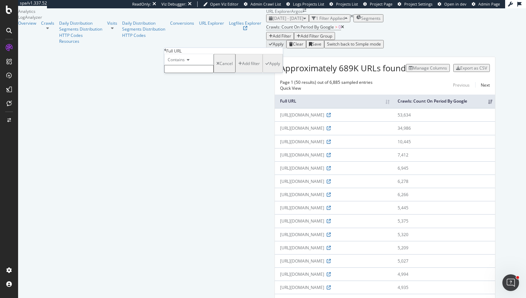
click at [166, 52] on icon at bounding box center [165, 50] width 2 height 4
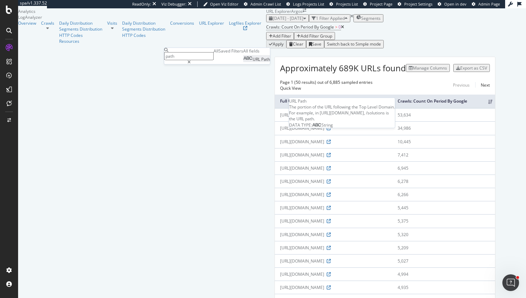
type input "path"
click at [243, 62] on div "URL Path" at bounding box center [256, 59] width 27 height 6
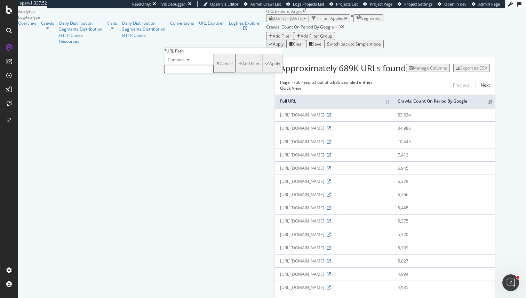
click at [199, 73] on input "text" at bounding box center [188, 69] width 49 height 8
type input "/"
click at [269, 69] on div "Apply" at bounding box center [274, 66] width 11 height 6
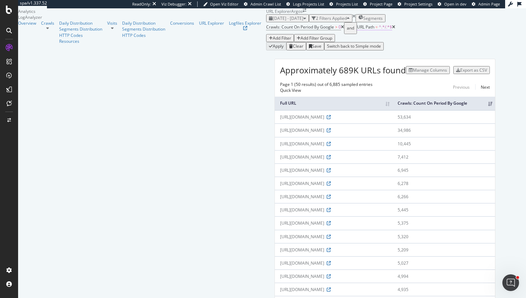
click at [379, 30] on span "^.*/.*$" at bounding box center [385, 27] width 13 height 6
click at [191, 64] on div "Contains" at bounding box center [200, 58] width 49 height 11
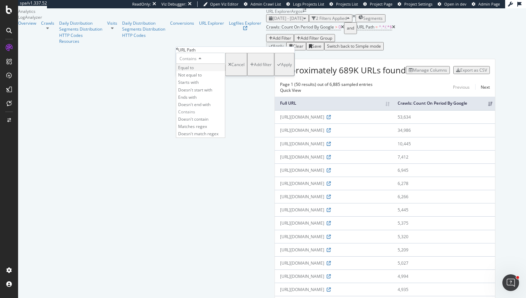
click at [193, 71] on span "Equal to" at bounding box center [186, 68] width 16 height 6
click at [259, 76] on div "Equal to / Cancel Add filter Apply" at bounding box center [235, 64] width 119 height 23
click at [258, 76] on div "Equal to / Cancel Add filter Apply" at bounding box center [235, 64] width 119 height 23
click at [281, 68] on div "Apply" at bounding box center [286, 65] width 11 height 6
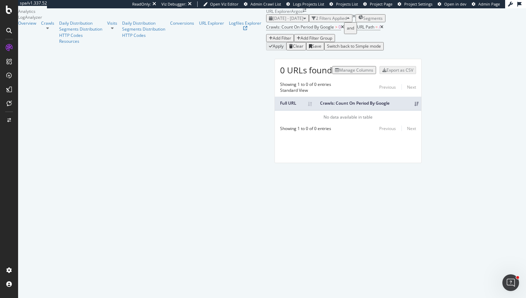
click at [275, 163] on div "0 URLs found Manage Columns Export as CSV Showing 1 to 0 of 0 entries Standard …" at bounding box center [348, 111] width 147 height 104
click at [266, 27] on div "2025 Sep. 3rd - Oct. 2nd 2 Filters Applied Segments Crawls: Count On Period By …" at bounding box center [348, 32] width 164 height 36
click at [269, 21] on div "2025 Sep. 3rd - Oct. 2nd" at bounding box center [287, 18] width 37 height 6
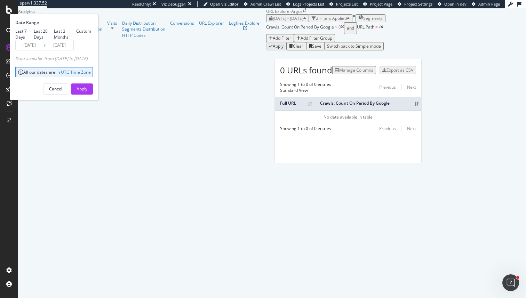
click at [91, 40] on div "Last 7 Days Last 28 Days Last 3 Months Custom" at bounding box center [53, 34] width 76 height 12
click at [43, 50] on input "2025/09/05" at bounding box center [30, 45] width 28 height 10
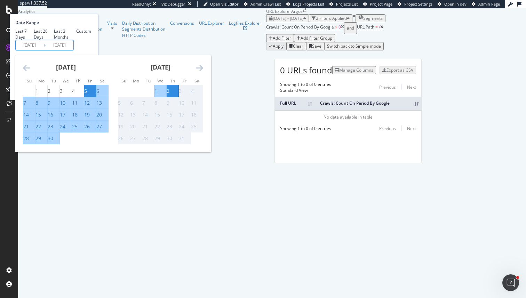
click at [30, 72] on icon "Move backward to switch to the previous month." at bounding box center [26, 68] width 7 height 8
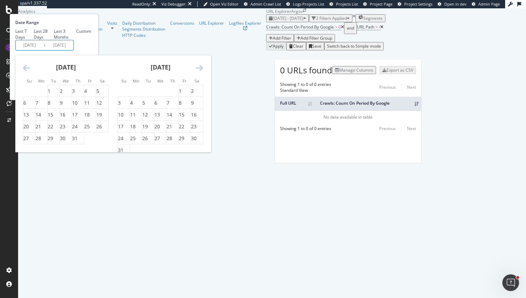
click at [30, 72] on icon "Move backward to switch to the previous month." at bounding box center [26, 68] width 7 height 8
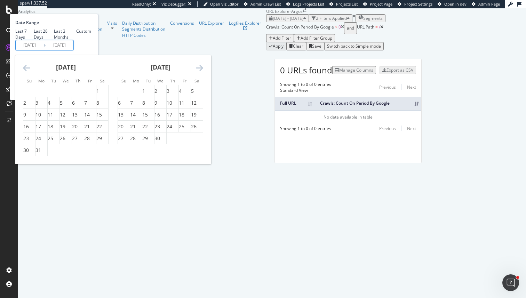
click at [30, 72] on icon "Move backward to switch to the previous month." at bounding box center [26, 68] width 7 height 8
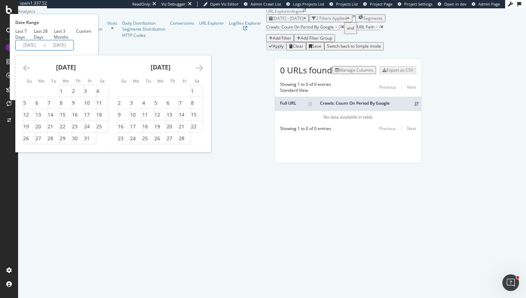
click at [30, 72] on icon "Move backward to switch to the previous month." at bounding box center [26, 68] width 7 height 8
click at [96, 95] on div "1" at bounding box center [90, 91] width 12 height 7
type input "2024/11/01"
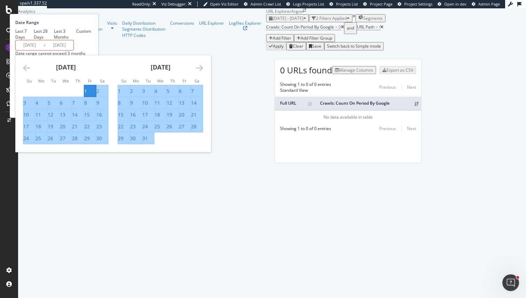
click at [108, 142] on div "30" at bounding box center [102, 138] width 12 height 7
type input "2024/11/30"
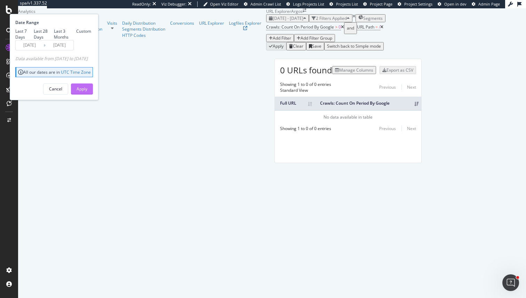
click at [87, 92] on div "Apply" at bounding box center [82, 89] width 11 height 6
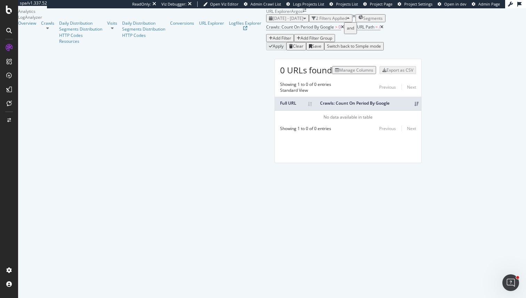
click at [275, 155] on div "0 URLs found Manage Columns Export as CSV Showing 1 to 0 of 0 entries Standard …" at bounding box center [348, 111] width 147 height 104
click at [275, 132] on div "Showing 1 to 0 of 0 entries Previous Next" at bounding box center [348, 129] width 147 height 6
click at [275, 124] on td "No data available in table" at bounding box center [348, 116] width 147 height 13
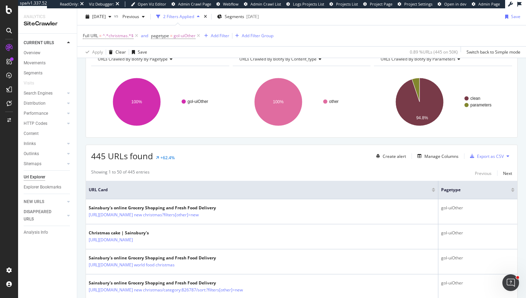
scroll to position [37, 0]
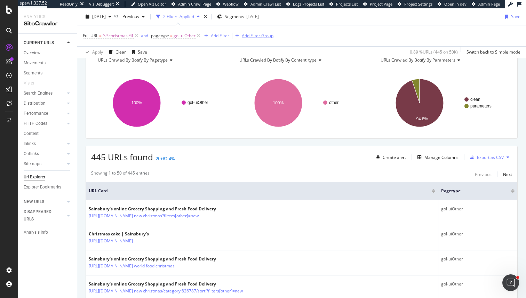
click at [200, 39] on icon at bounding box center [199, 35] width 6 height 7
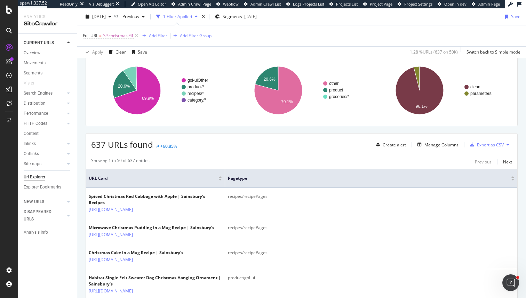
scroll to position [53, 0]
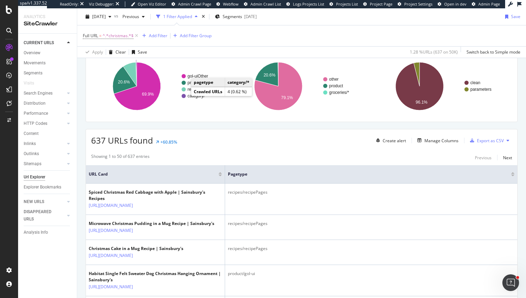
click at [192, 97] on text "category/*" at bounding box center [197, 96] width 19 height 5
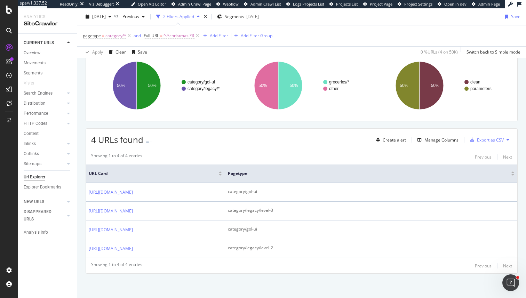
scroll to position [81, 0]
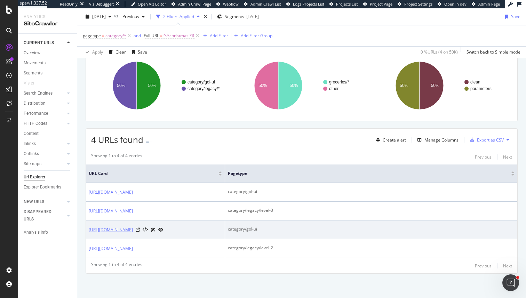
click at [133, 227] on link "[URL][DOMAIN_NAME]" at bounding box center [111, 230] width 44 height 7
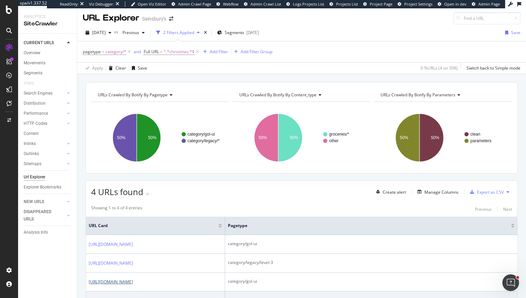
scroll to position [0, 0]
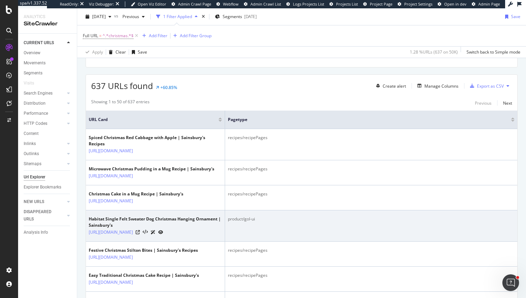
scroll to position [105, 0]
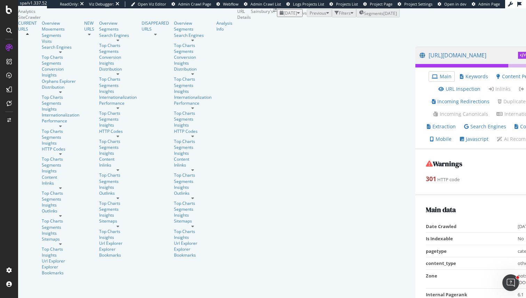
scroll to position [184, 0]
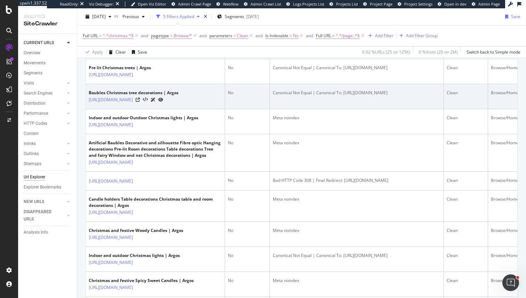
scroll to position [364, 0]
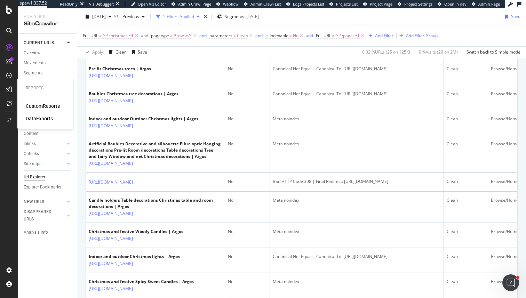
click at [52, 107] on div "CustomReports" at bounding box center [43, 106] width 34 height 7
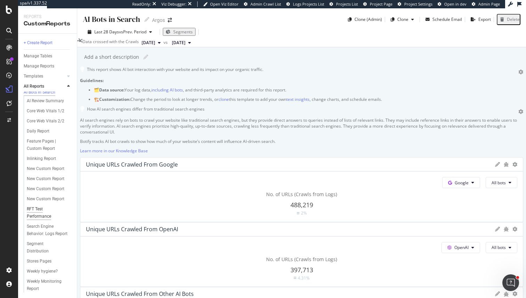
scroll to position [1, 0]
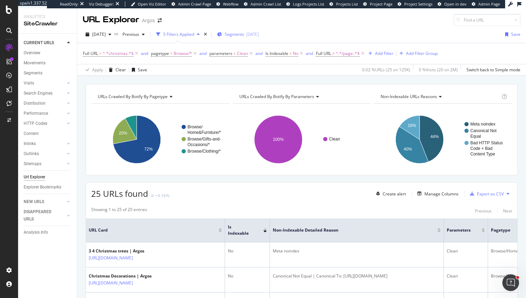
click at [244, 36] on span "Segments" at bounding box center [234, 34] width 19 height 6
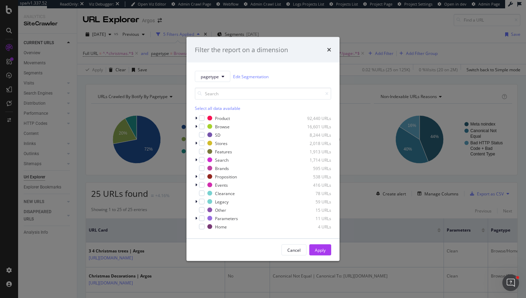
click at [335, 104] on div "pagetype Edit Segmentation Select all data available Product 92,440 URLs Browse…" at bounding box center [263, 151] width 153 height 176
click at [331, 49] on icon "times" at bounding box center [329, 50] width 4 height 6
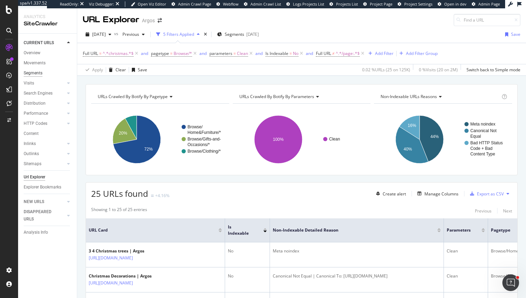
click at [33, 73] on div "Segments" at bounding box center [33, 73] width 19 height 7
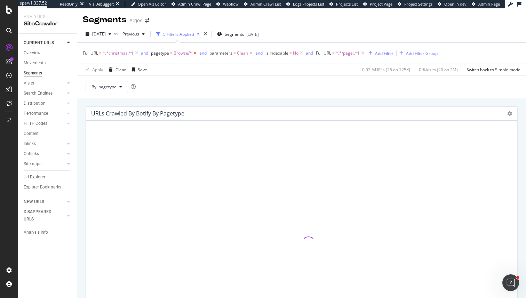
click at [195, 54] on icon at bounding box center [195, 53] width 6 height 7
click at [196, 54] on span "and" at bounding box center [201, 53] width 11 height 10
click at [192, 54] on icon at bounding box center [193, 53] width 6 height 7
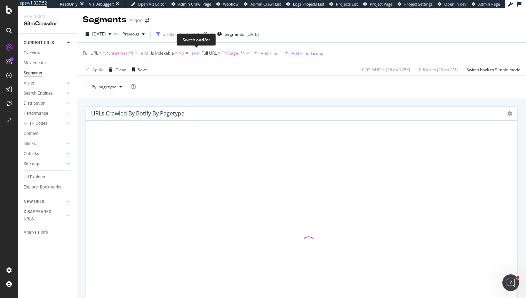
click at [192, 54] on div "and" at bounding box center [194, 53] width 7 height 6
click at [185, 55] on icon at bounding box center [184, 53] width 6 height 7
click at [194, 53] on icon at bounding box center [195, 53] width 6 height 7
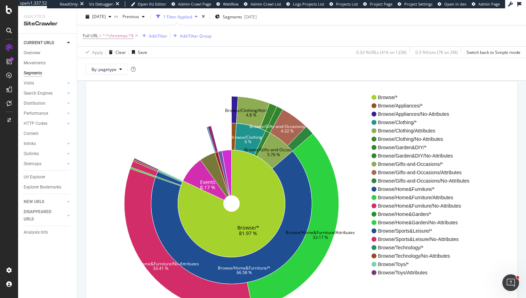
scroll to position [28, 0]
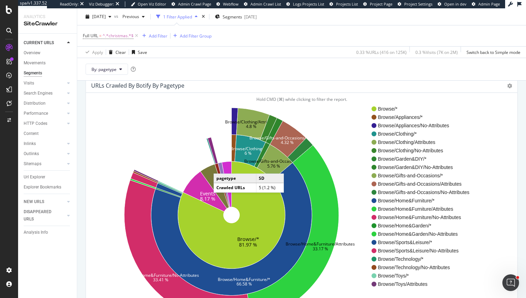
click at [221, 167] on icon at bounding box center [224, 184] width 12 height 45
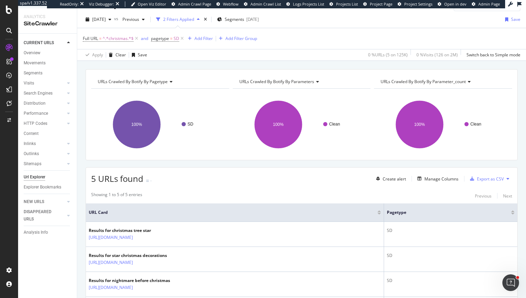
scroll to position [17, 0]
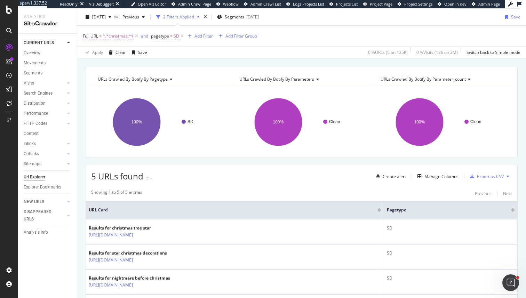
click at [117, 36] on span "^.*christmas.*$" at bounding box center [118, 36] width 31 height 10
click at [112, 64] on input "christmas" at bounding box center [122, 65] width 66 height 11
type input "xmas"
click at [159, 80] on div "Apply" at bounding box center [160, 80] width 11 height 6
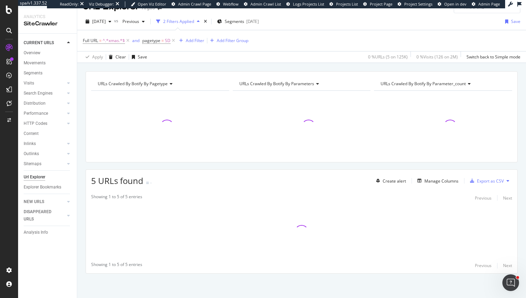
scroll to position [13, 0]
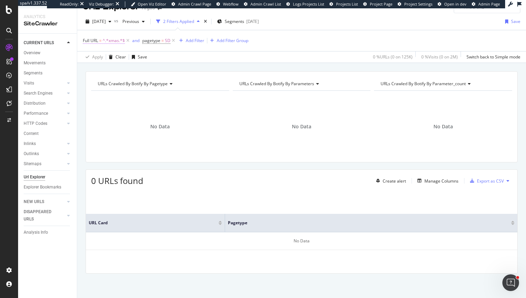
click at [112, 42] on span "^.*xmas.*$" at bounding box center [114, 41] width 22 height 10
click at [120, 73] on input "xmas" at bounding box center [122, 69] width 66 height 11
click at [120, 73] on input "christ as" at bounding box center [122, 69] width 66 height 11
type input "christmas"
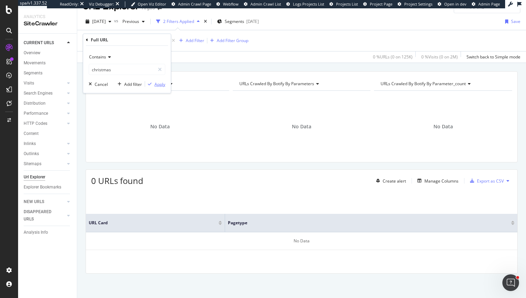
click at [157, 84] on div "Apply" at bounding box center [160, 84] width 11 height 6
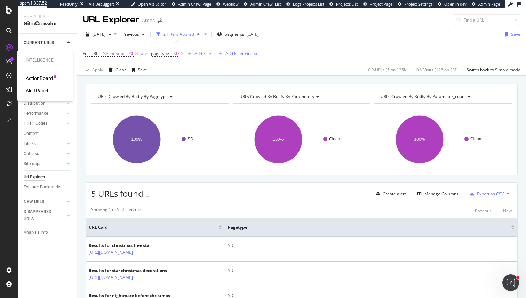
click at [34, 92] on div "AlertPanel" at bounding box center [37, 90] width 22 height 7
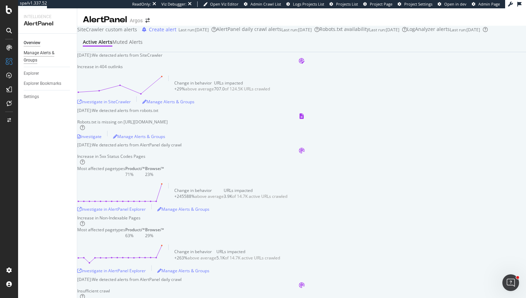
click at [46, 58] on div "Manage Alerts & Groups" at bounding box center [45, 56] width 42 height 15
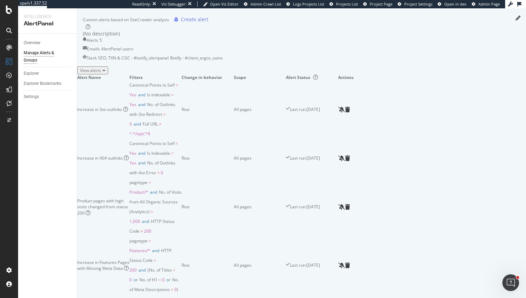
scroll to position [27, 0]
click at [105, 72] on icon "button" at bounding box center [104, 70] width 3 height 4
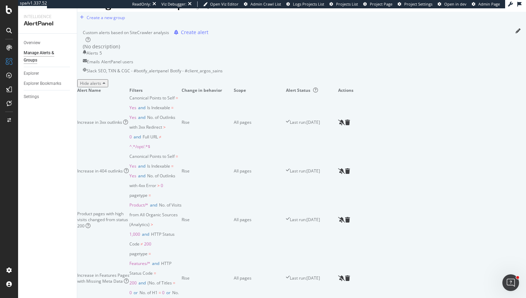
scroll to position [13, 0]
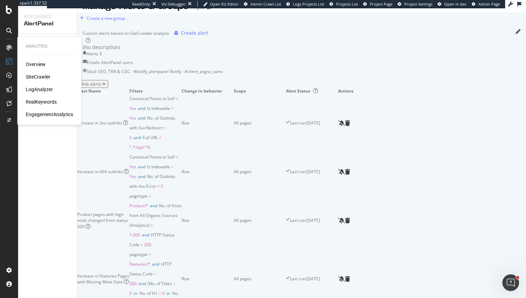
click at [43, 78] on div "SiteCrawler" at bounding box center [38, 76] width 25 height 7
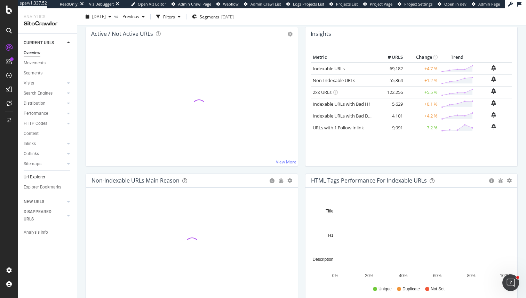
scroll to position [234, 0]
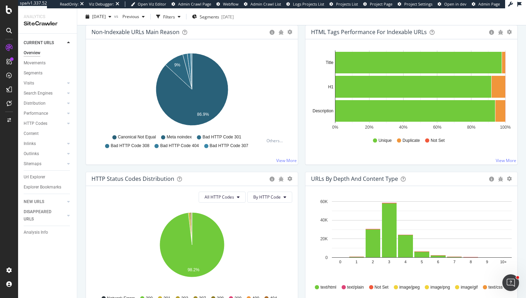
click at [45, 175] on div "Url Explorer" at bounding box center [35, 177] width 22 height 7
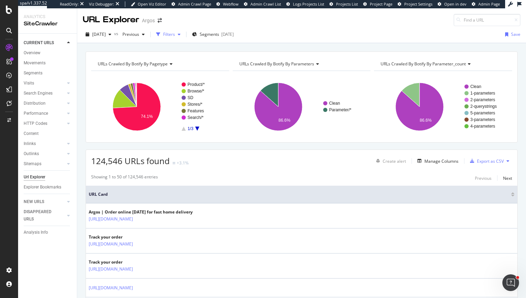
click at [175, 37] on div "Filters" at bounding box center [169, 34] width 12 height 6
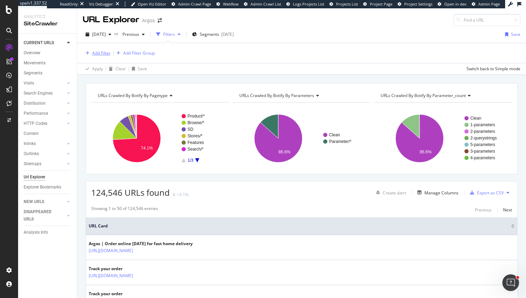
click at [99, 55] on div "Add Filter" at bounding box center [101, 53] width 18 height 6
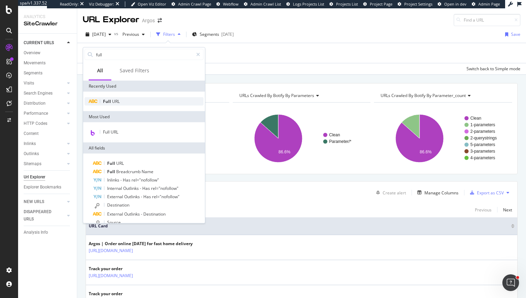
type input "full"
click at [118, 101] on span "URL" at bounding box center [116, 101] width 8 height 6
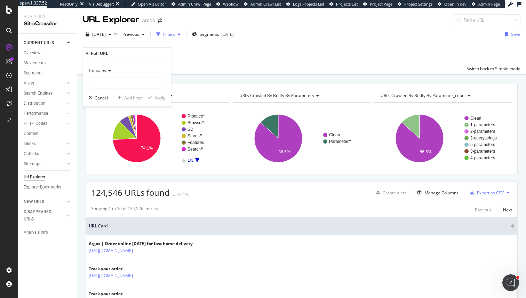
click at [106, 92] on div "Contains Cancel Add filter Apply" at bounding box center [127, 83] width 88 height 47
click at [106, 86] on input "text" at bounding box center [127, 83] width 76 height 11
type input "christmas"
click at [140, 100] on div "Add filter" at bounding box center [133, 98] width 18 height 6
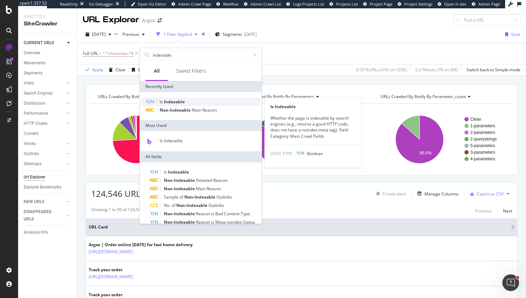
type input "indexable"
click at [179, 101] on span "Indexable" at bounding box center [174, 102] width 21 height 6
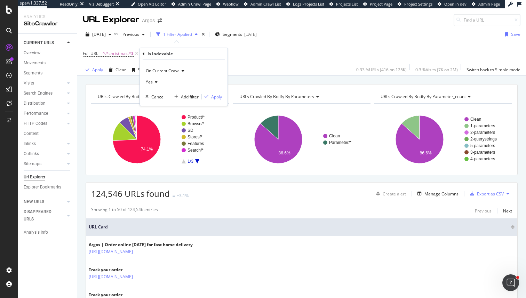
click at [211, 97] on div "button" at bounding box center [206, 97] width 9 height 4
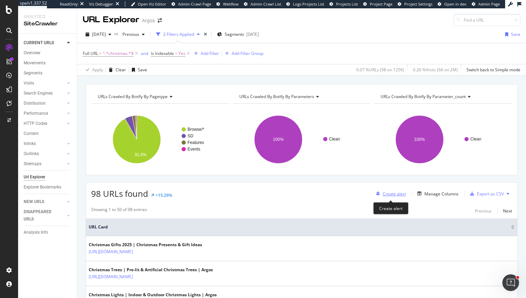
click at [398, 195] on div "Create alert" at bounding box center [394, 194] width 23 height 6
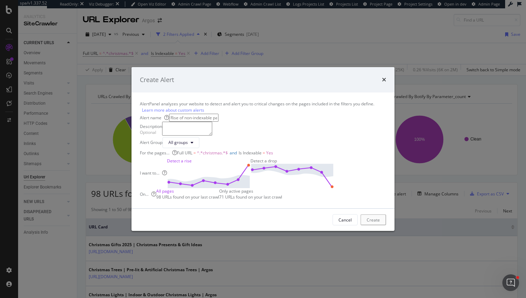
click at [326, 180] on img "modal" at bounding box center [293, 176] width 84 height 24
click at [219, 114] on input "modal" at bounding box center [193, 118] width 49 height 8
type input "Drop in Indexable Christmas Pages"
click at [362, 226] on button "Create" at bounding box center [374, 219] width 24 height 11
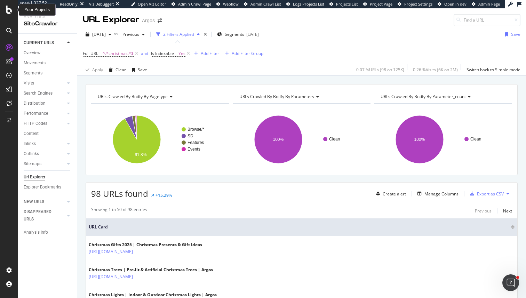
click at [10, 9] on icon at bounding box center [9, 10] width 6 height 8
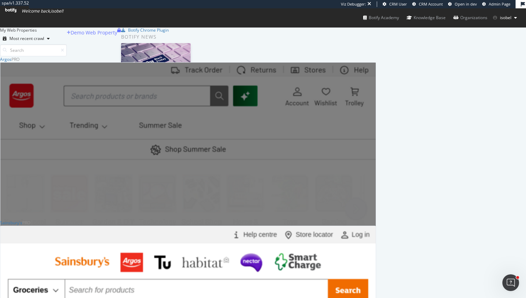
scroll to position [18, 0]
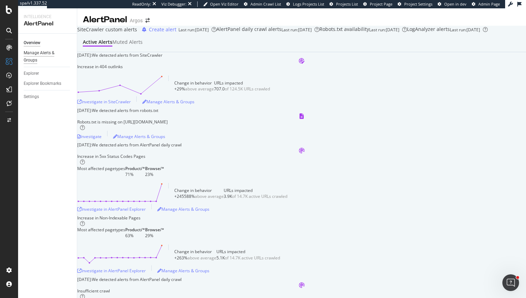
click at [50, 53] on div "Manage Alerts & Groups" at bounding box center [45, 56] width 42 height 15
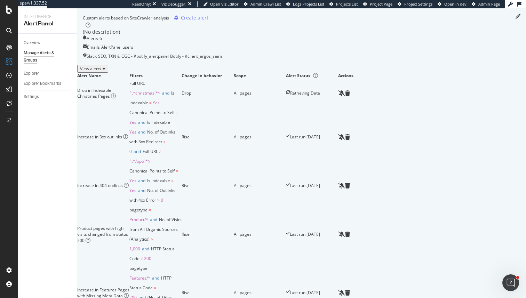
scroll to position [44, 0]
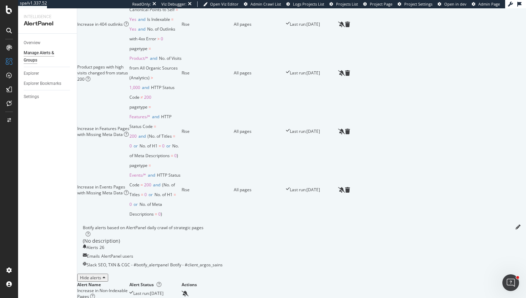
scroll to position [191, 0]
click at [35, 96] on div "Settings" at bounding box center [31, 96] width 15 height 7
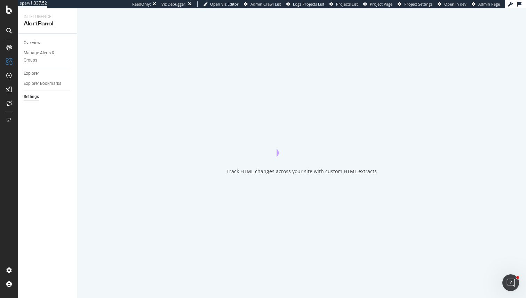
select select "06"
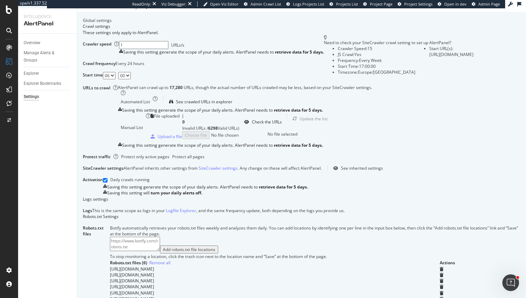
scroll to position [19, 0]
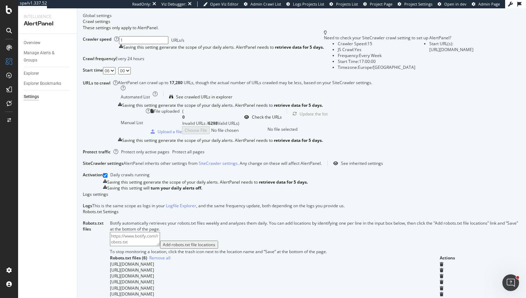
click at [184, 86] on div "17,280" at bounding box center [176, 83] width 14 height 6
click at [7, 11] on icon at bounding box center [9, 10] width 6 height 8
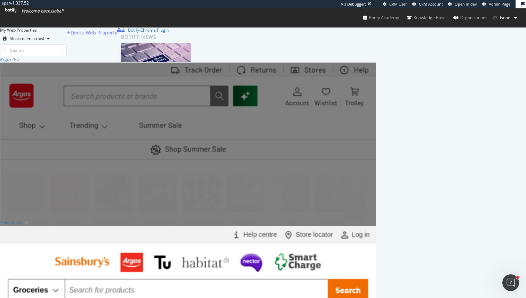
scroll to position [82, 0]
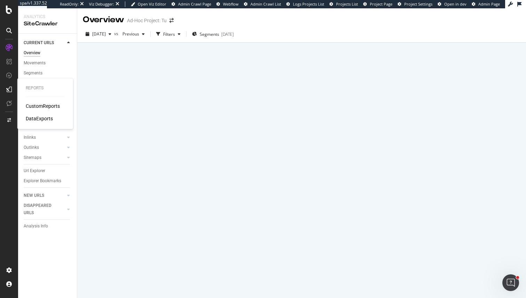
click at [52, 106] on div "CustomReports" at bounding box center [43, 106] width 34 height 7
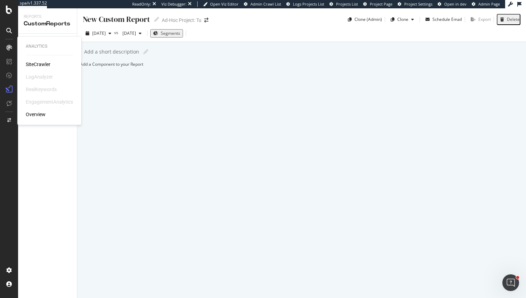
click at [44, 66] on div "SiteCrawler" at bounding box center [38, 64] width 25 height 7
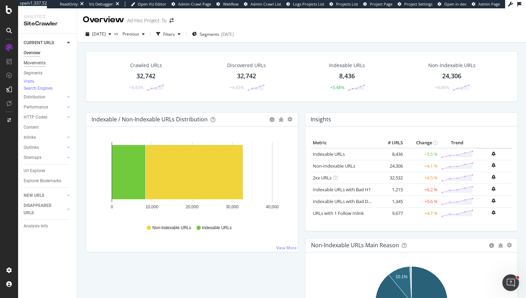
click at [41, 62] on div "Movements" at bounding box center [35, 63] width 22 height 7
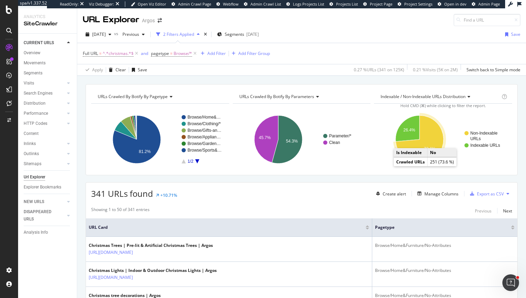
click at [422, 146] on icon "A chart." at bounding box center [420, 140] width 48 height 48
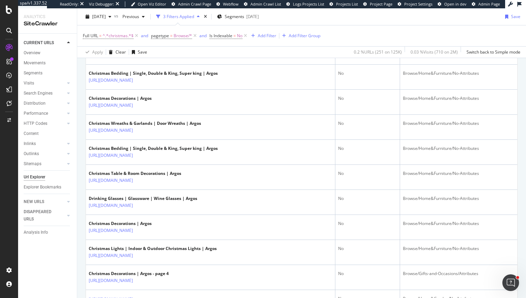
scroll to position [831, 0]
